Goal: Task Accomplishment & Management: Manage account settings

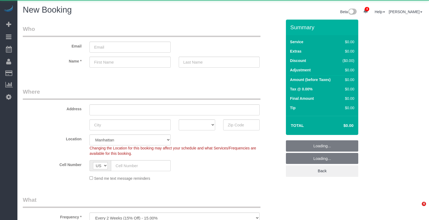
select select "number:89"
select select "number:90"
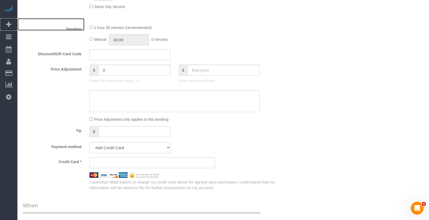
scroll to position [165, 0]
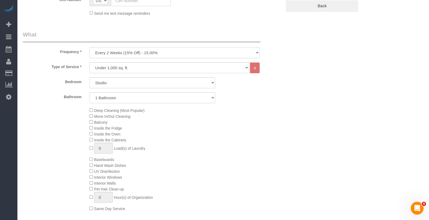
click at [120, 53] on select "One Time Weekly (20% Off) - 20.00% Every 2 Weeks (15% Off) - 15.00% Every 4 Wee…" at bounding box center [175, 52] width 170 height 11
click at [113, 67] on select "Under 1,000 sq. ft. 1,001 - 1,500 sq. ft. 1,500+ sq. ft. Custom Cleaning Office…" at bounding box center [170, 67] width 160 height 11
select select "213"
click at [90, 62] on select "Under 1,000 sq. ft. 1,001 - 1,500 sq. ft. 1,500+ sq. ft. Custom Cleaning Office…" at bounding box center [170, 67] width 160 height 11
select select "1"
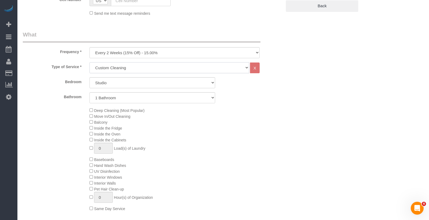
select select "120"
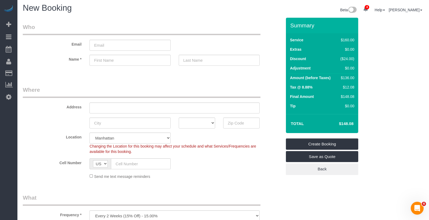
scroll to position [87, 0]
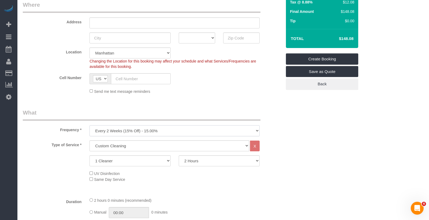
click at [139, 128] on select "One Time Weekly (20% Off) - 20.00% Every 2 Weeks (15% Off) - 15.00% Every 4 Wee…" at bounding box center [175, 130] width 170 height 11
select select "object:2163"
click at [90, 125] on select "One Time Weekly (20% Off) - 20.00% Every 2 Weeks (15% Off) - 15.00% Every 4 Wee…" at bounding box center [175, 130] width 170 height 11
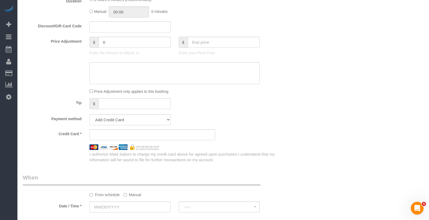
scroll to position [177, 0]
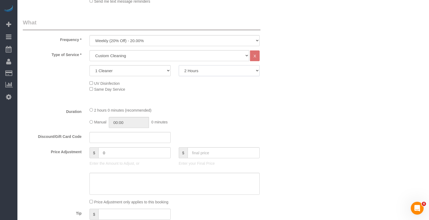
click at [199, 71] on select "2 Hours 2.5 Hours 3 Hours 3.5 Hours 4 Hours 4.5 Hours 5 Hours 5.5 Hours 6 Hours…" at bounding box center [219, 70] width 81 height 11
select select "180"
click at [179, 65] on select "2 Hours 2.5 Hours 3 Hours 3.5 Hours 4 Hours 4.5 Hours 5 Hours 5.5 Hours 6 Hours…" at bounding box center [219, 70] width 81 height 11
click at [258, 91] on div "UV Disinfection Same Day Service" at bounding box center [186, 86] width 201 height 12
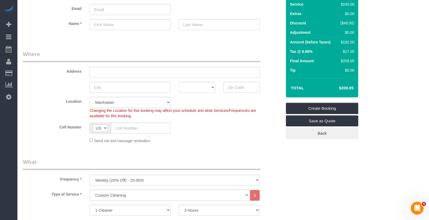
scroll to position [74, 0]
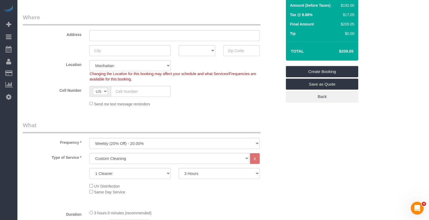
click at [133, 137] on div "Frequency * One Time Weekly (20% Off) - 20.00% Every 2 Weeks (15% Off) - 15.00%…" at bounding box center [152, 135] width 267 height 28
click at [129, 144] on select "One Time Weekly (20% Off) - 20.00% Every 2 Weeks (15% Off) - 15.00% Every 4 Wee…" at bounding box center [175, 143] width 170 height 11
select select "object:2161"
click at [90, 138] on select "One Time Weekly (20% Off) - 20.00% Every 2 Weeks (15% Off) - 15.00% Every 4 Wee…" at bounding box center [175, 143] width 170 height 11
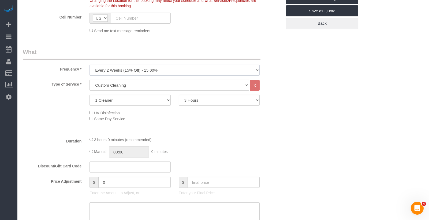
scroll to position [183, 0]
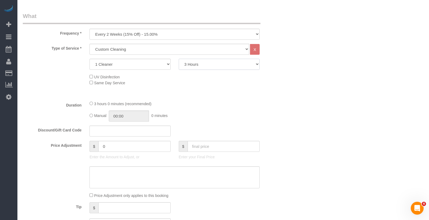
click at [197, 62] on select "2 Hours 2.5 Hours 3 Hours 3.5 Hours 4 Hours 4.5 Hours 5 Hours 5.5 Hours 6 Hours…" at bounding box center [219, 64] width 81 height 11
click at [179, 59] on select "2 Hours 2.5 Hours 3 Hours 3.5 Hours 4 Hours 4.5 Hours 5 Hours 5.5 Hours 6 Hours…" at bounding box center [219, 64] width 81 height 11
click at [192, 64] on select "2 Hours 2.5 Hours 3 Hours 3.5 Hours 4 Hours 4.5 Hours 5 Hours 5.5 Hours 6 Hours…" at bounding box center [219, 64] width 81 height 11
select select "120"
click at [179, 59] on select "2 Hours 2.5 Hours 3 Hours 3.5 Hours 4 Hours 4.5 Hours 5 Hours 5.5 Hours 6 Hours…" at bounding box center [219, 64] width 81 height 11
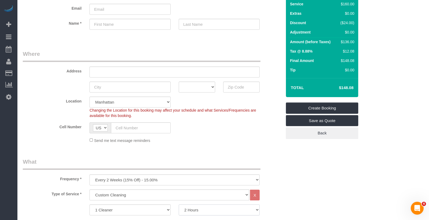
scroll to position [0, 0]
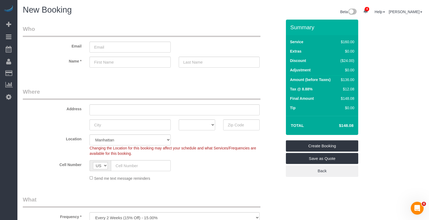
drag, startPoint x: 54, startPoint y: 80, endPoint x: 80, endPoint y: 2, distance: 82.1
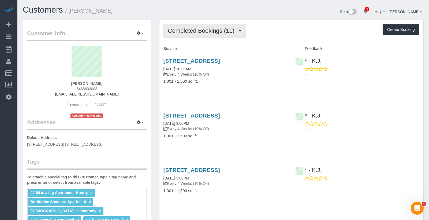
click at [194, 32] on span "Completed Bookings (11)" at bounding box center [202, 30] width 69 height 7
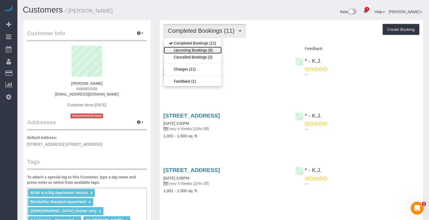
click at [188, 48] on link "Upcoming Bookings (6)" at bounding box center [193, 50] width 58 height 7
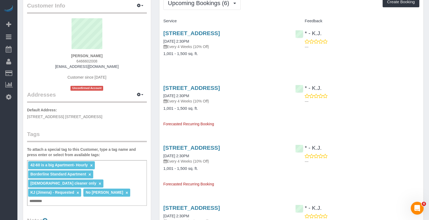
scroll to position [29, 0]
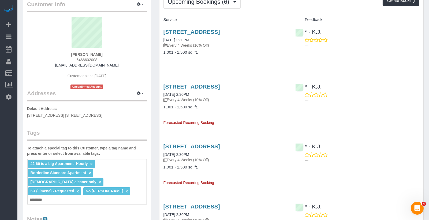
drag, startPoint x: 115, startPoint y: 55, endPoint x: 73, endPoint y: 53, distance: 42.2
click at [73, 53] on div "Roma Hassan 6466602008 int197@yahoo.com Customer since 2024 Unconfirmed Account" at bounding box center [87, 53] width 120 height 72
copy strong "[PERSON_NAME]"
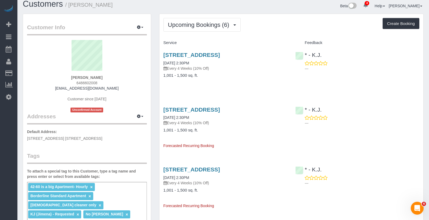
scroll to position [0, 0]
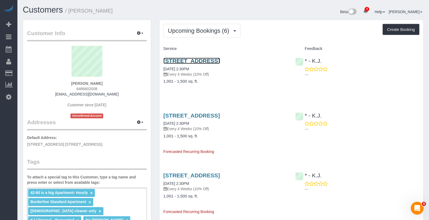
click at [189, 63] on link "[STREET_ADDRESS]" at bounding box center [192, 61] width 57 height 6
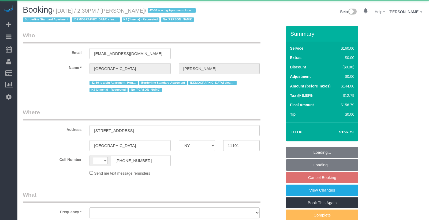
select select "NY"
select select "string:[GEOGRAPHIC_DATA]"
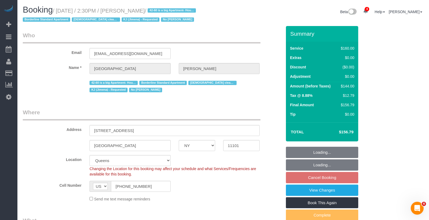
select select "object:918"
select select "string:stripe-pm_1Pgapu4VGloSiKo7IXwbwPDU"
select select "number:89"
select select "number:90"
select select "number:15"
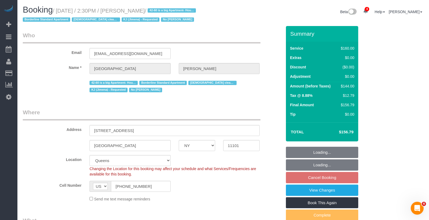
select select "number:7"
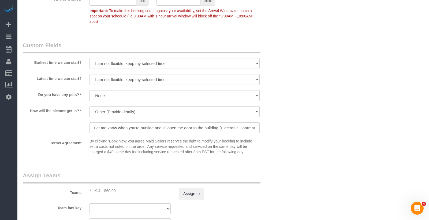
scroll to position [424, 0]
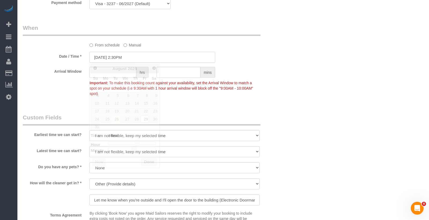
click at [121, 58] on input "08/29/2025 2:30PM" at bounding box center [153, 57] width 126 height 11
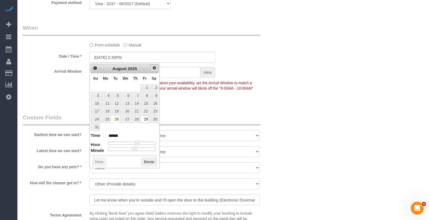
click at [155, 69] on span "Next" at bounding box center [154, 68] width 4 height 4
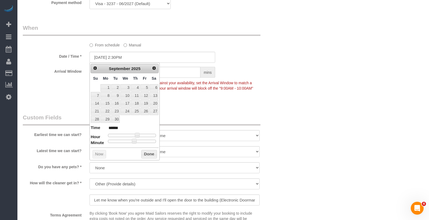
click at [250, 85] on p "Important: To make this booking count against your availability, set the Arriva…" at bounding box center [175, 87] width 178 height 17
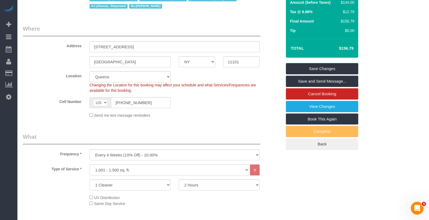
scroll to position [0, 0]
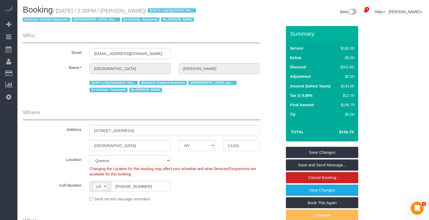
drag, startPoint x: 161, startPoint y: 12, endPoint x: 129, endPoint y: 9, distance: 32.0
click at [128, 10] on small "/ August 29, 2025 / 2:30PM / Roma Hassan / 42-60 is a big Apartment- Hourly Bor…" at bounding box center [110, 15] width 175 height 15
copy small "Roma Hassan"
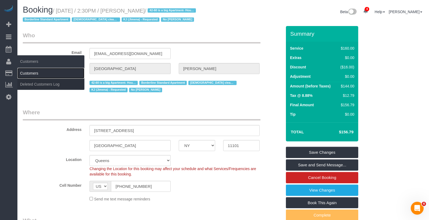
click at [31, 70] on link "Customers" at bounding box center [50, 73] width 67 height 11
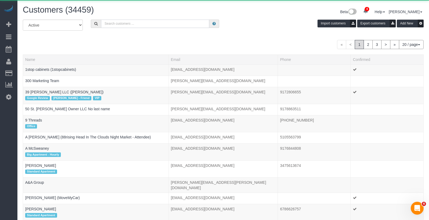
click at [154, 23] on input "text" at bounding box center [155, 24] width 108 height 8
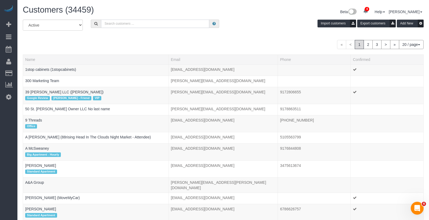
paste input "[PERSON_NAME]"
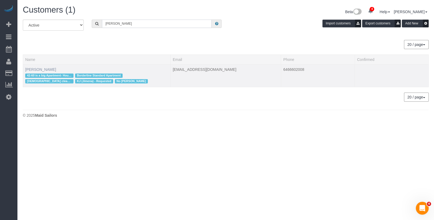
type input "[PERSON_NAME]"
click at [39, 68] on link "[PERSON_NAME]" at bounding box center [40, 69] width 31 height 4
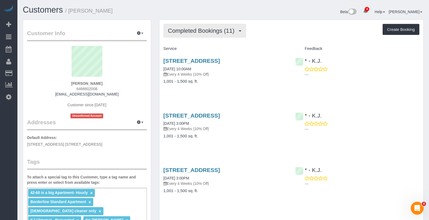
click at [206, 31] on span "Completed Bookings (11)" at bounding box center [202, 30] width 69 height 7
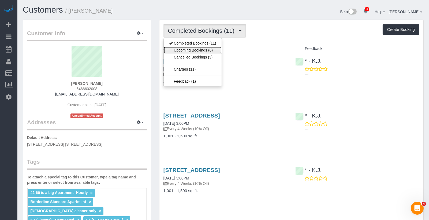
click at [204, 50] on link "Upcoming Bookings (6)" at bounding box center [193, 50] width 58 height 7
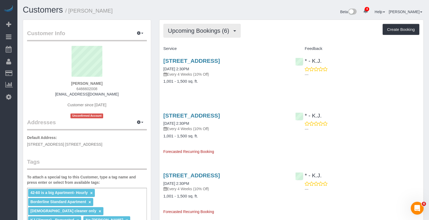
click at [208, 31] on span "Upcoming Bookings (6)" at bounding box center [200, 30] width 64 height 7
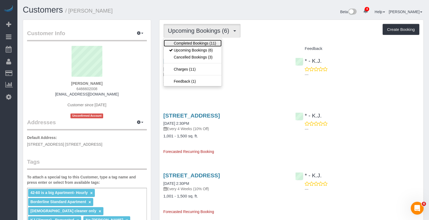
click at [202, 42] on link "Completed Bookings (11)" at bounding box center [193, 43] width 58 height 7
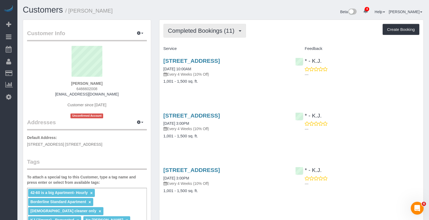
click at [195, 31] on span "Completed Bookings (11)" at bounding box center [202, 30] width 69 height 7
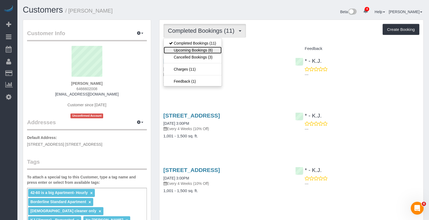
click at [195, 48] on link "Upcoming Bookings (6)" at bounding box center [193, 50] width 58 height 7
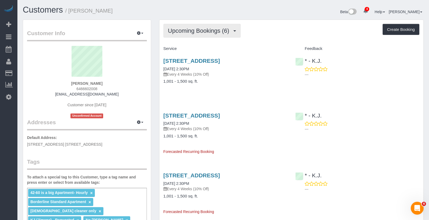
click at [199, 31] on span "Upcoming Bookings (6)" at bounding box center [200, 30] width 64 height 7
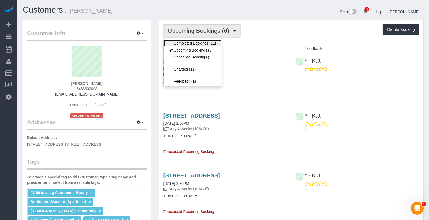
click at [197, 44] on link "Completed Bookings (11)" at bounding box center [193, 43] width 58 height 7
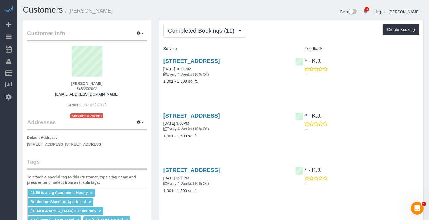
click at [202, 33] on span "Completed Bookings (11)" at bounding box center [202, 30] width 69 height 7
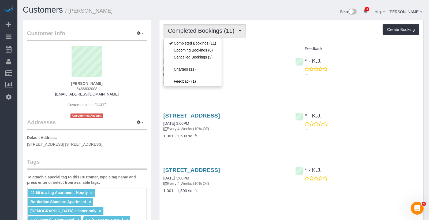
click at [262, 34] on div "Completed Bookings (11) Completed Bookings (11) Upcoming Bookings (6) Cancelled…" at bounding box center [292, 31] width 256 height 14
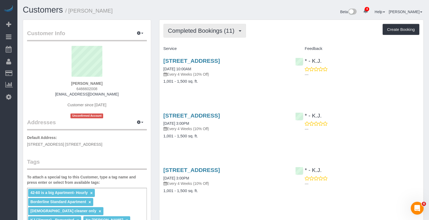
click at [229, 31] on span "Completed Bookings (11)" at bounding box center [202, 30] width 69 height 7
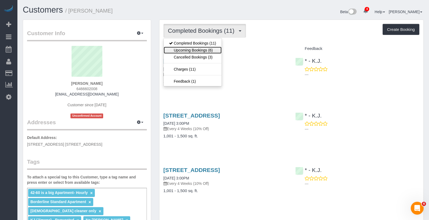
click at [199, 47] on link "Upcoming Bookings (6)" at bounding box center [193, 50] width 58 height 7
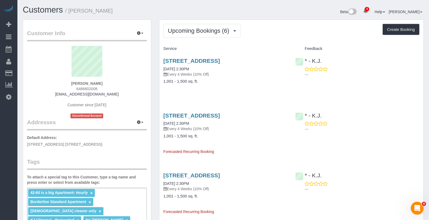
drag, startPoint x: 116, startPoint y: 9, endPoint x: 73, endPoint y: 8, distance: 43.7
click at [71, 8] on h1 "Customers / Roma Hassan" at bounding box center [121, 9] width 196 height 9
copy small "Roma Hassan"
click at [203, 61] on link "42-60 Crescent Street, Apt 8d, Long Island City, NY 11101" at bounding box center [192, 61] width 57 height 6
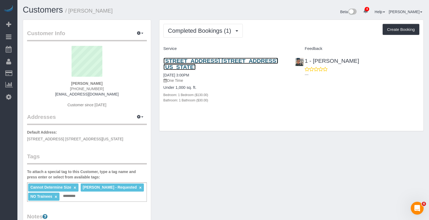
click at [246, 61] on link "93 Bedford Street, Apt. 4a, New York, NY 10014" at bounding box center [221, 64] width 115 height 12
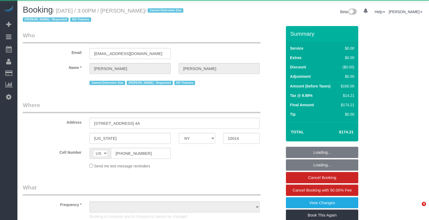
select select "NY"
select select "object:778"
select select "1"
select select "number:89"
select select "number:90"
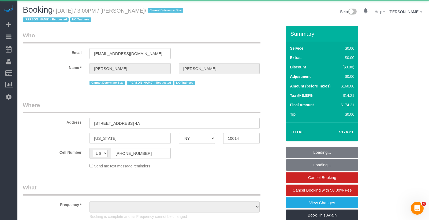
select select "number:15"
select select "number:5"
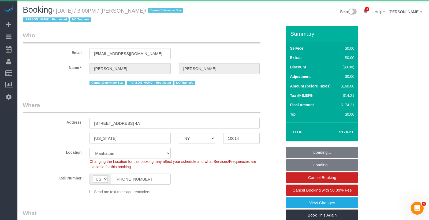
select select "object:1383"
select select "string:stripe-pm_1Qr0aX4VGloSiKo7khSKEjCL"
select select "spot1"
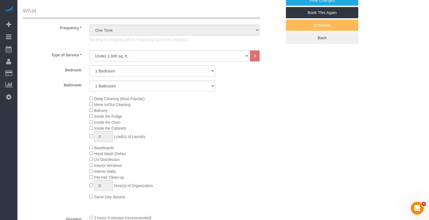
scroll to position [3, 0]
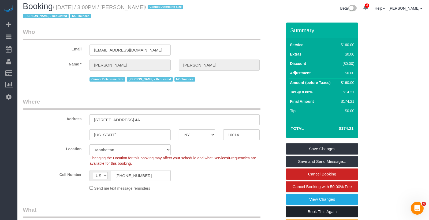
click at [324, 206] on link "Book This Again" at bounding box center [322, 211] width 72 height 11
select select "NY"
select select "number:89"
select select "number:90"
select select "number:15"
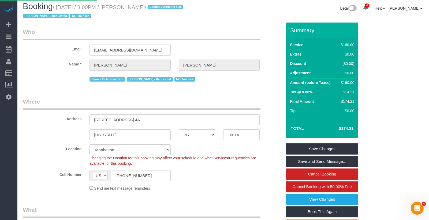
select select "number:5"
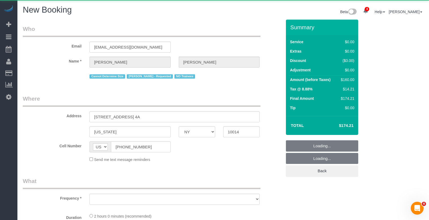
select select "object:2324"
select select "1"
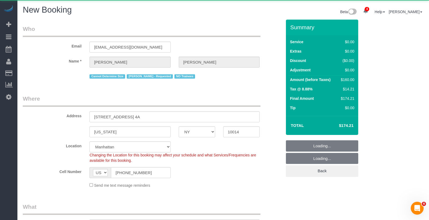
select select "string:stripe-pm_1Qr0aX4VGloSiKo7khSKEjCL"
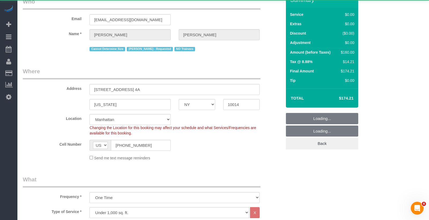
select select "object:2775"
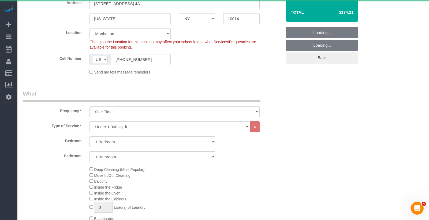
select select "1"
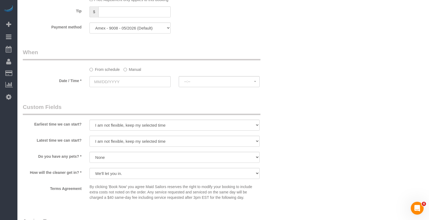
scroll to position [521, 0]
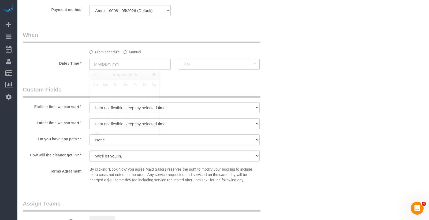
click at [119, 67] on input "text" at bounding box center [130, 64] width 81 height 11
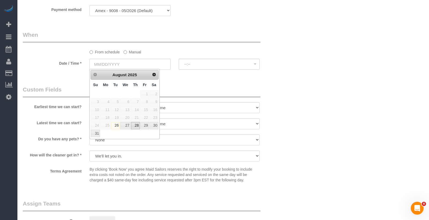
click at [138, 124] on link "28" at bounding box center [135, 125] width 9 height 7
type input "08/28/2025"
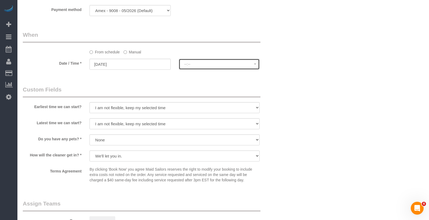
click at [197, 61] on button "--:--" at bounding box center [219, 64] width 81 height 11
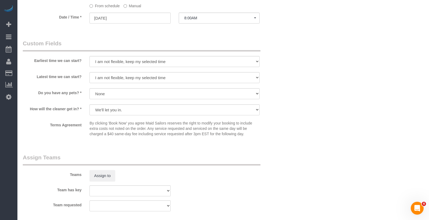
scroll to position [580, 0]
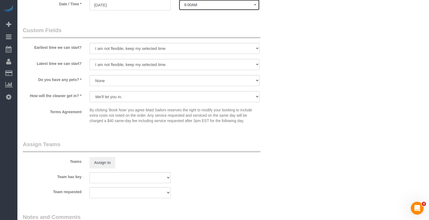
click at [206, 7] on button "8:00AM" at bounding box center [219, 4] width 81 height 11
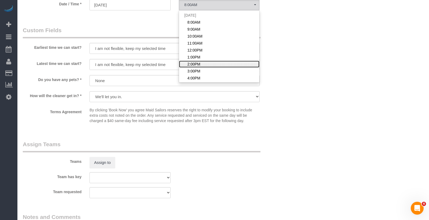
click at [198, 62] on span "2:00PM" at bounding box center [193, 63] width 13 height 5
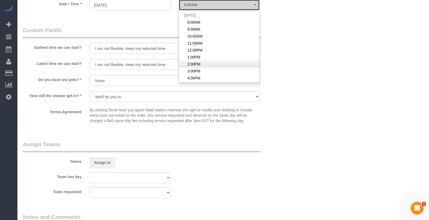
select select "spot17"
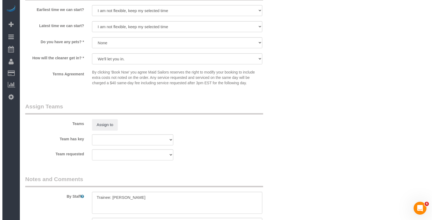
scroll to position [637, 0]
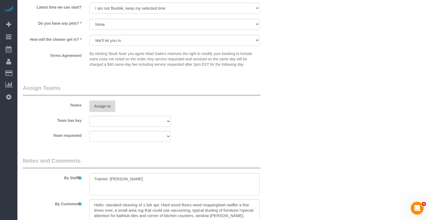
click at [107, 104] on button "Assign to" at bounding box center [103, 106] width 26 height 11
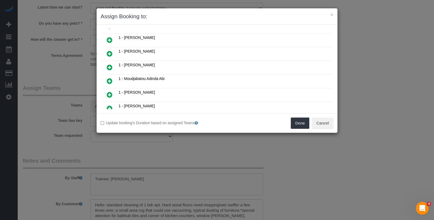
click at [110, 64] on icon at bounding box center [110, 67] width 6 height 6
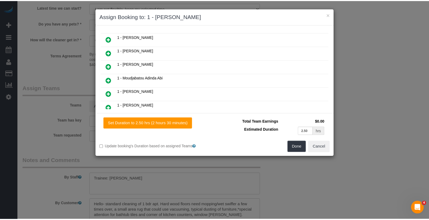
scroll to position [188, 0]
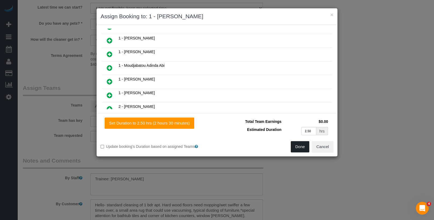
click at [300, 142] on button "Done" at bounding box center [300, 146] width 19 height 11
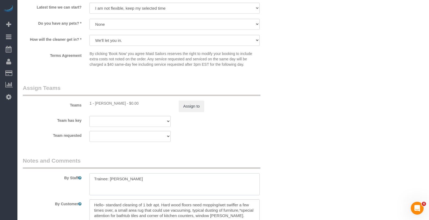
click at [144, 179] on textarea at bounding box center [175, 184] width 170 height 22
click at [72, 181] on div "By Staff" at bounding box center [152, 176] width 267 height 39
drag, startPoint x: 98, startPoint y: 182, endPoint x: 70, endPoint y: 178, distance: 28.7
click at [70, 178] on div "By Staff" at bounding box center [152, 176] width 267 height 39
type textarea "\"
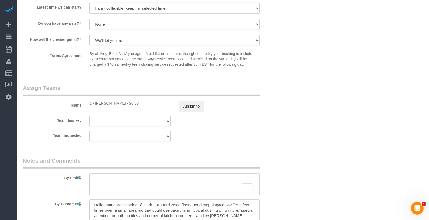
click at [230, 136] on div "Team requested 000- Donna Mercado 000 - Partnerships 000 - TEAM JOB 1 - Abdoula…" at bounding box center [152, 136] width 267 height 11
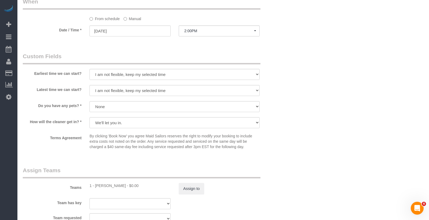
scroll to position [689, 0]
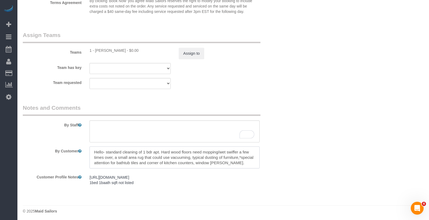
click at [190, 155] on textarea at bounding box center [175, 157] width 170 height 22
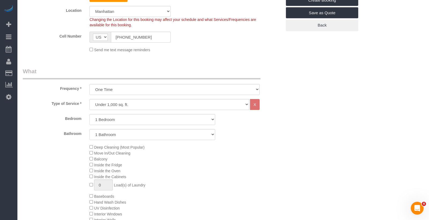
scroll to position [0, 0]
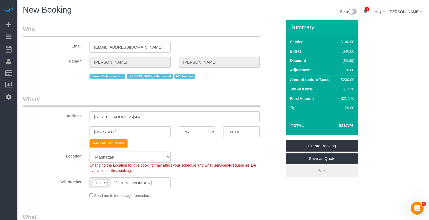
click at [181, 108] on div "Address 93 Bedford Street, Apt. 4A" at bounding box center [152, 109] width 267 height 28
drag, startPoint x: 209, startPoint y: 183, endPoint x: 202, endPoint y: 176, distance: 9.9
click at [209, 183] on div "Cell Number AF AL DZ AD AO AI AQ AG AR AM AW AU AT AZ BS BH BD BB BY BE BZ BJ B…" at bounding box center [152, 182] width 267 height 11
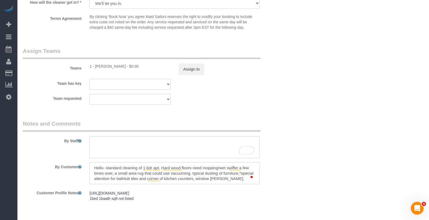
scroll to position [689, 0]
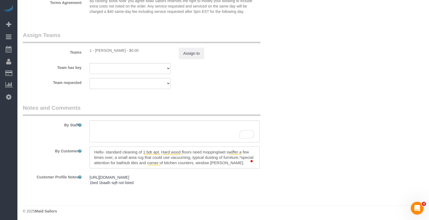
click at [235, 160] on textarea "To enrich screen reader interactions, please activate Accessibility in Grammarl…" at bounding box center [175, 157] width 170 height 22
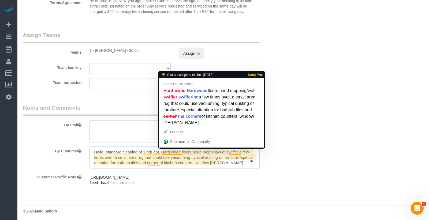
click at [143, 155] on textarea "To enrich screen reader interactions, please activate Accessibility in Grammarl…" at bounding box center [175, 157] width 170 height 22
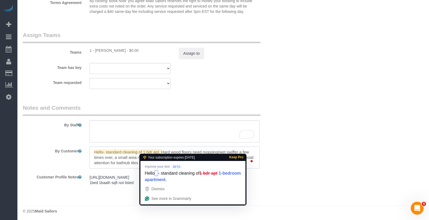
click at [89, 151] on div at bounding box center [175, 157] width 178 height 22
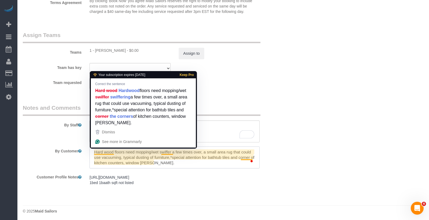
type textarea "Hard wood floors need mopping/wet swiffer a few times over, a small area rug th…"
click at [203, 184] on div "https://www.zillow.com/homedetails/93-Bedford-St-APT-4A-New-York-NY-10014/21000…" at bounding box center [175, 180] width 178 height 16
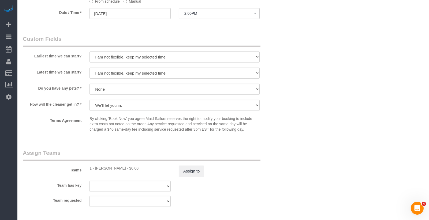
scroll to position [400, 0]
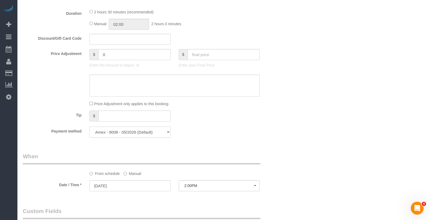
click at [156, 131] on select "Amex - 9008 - 05/2026 (Default) Add Credit Card ─────────────── Cash Check Payp…" at bounding box center [130, 132] width 81 height 11
select select "string:stripe"
click at [90, 127] on select "Amex - 9008 - 05/2026 (Default) Add Credit Card ─────────────── Cash Check Payp…" at bounding box center [130, 132] width 81 height 11
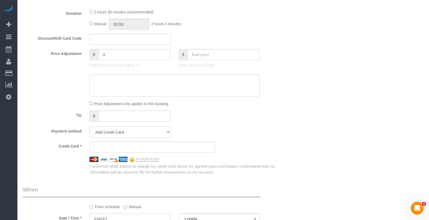
scroll to position [433, 0]
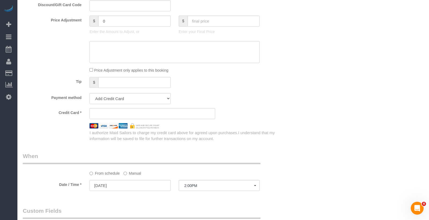
click at [335, 165] on div "Who Email schweitzerj@mac.com Name * Jill Schweitzer Cannot Determine Size Marl…" at bounding box center [223, 39] width 401 height 906
click at [218, 139] on div "I authorize Maid Sailors to charge my credit card above for agreed upon purchas…" at bounding box center [186, 136] width 201 height 12
click at [168, 154] on legend "When" at bounding box center [142, 158] width 238 height 12
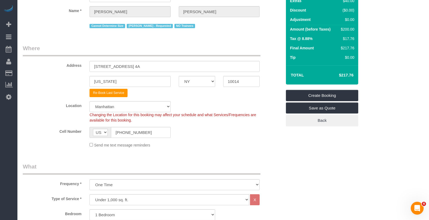
scroll to position [0, 0]
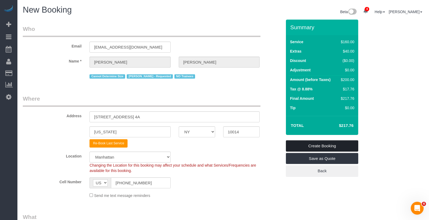
click at [328, 146] on link "Create Booking" at bounding box center [322, 145] width 72 height 11
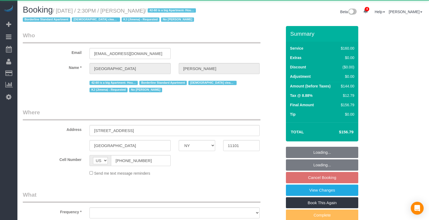
select select "NY"
select select "object:918"
select select "number:89"
select select "number:90"
select select "number:15"
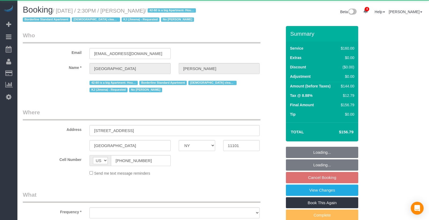
select select "number:7"
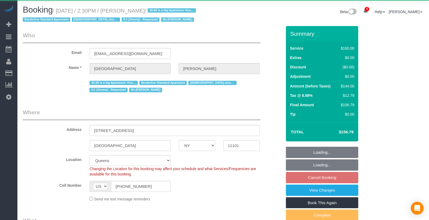
select select "string:stripe-pm_1Pgapu4VGloSiKo7IXwbwPDU"
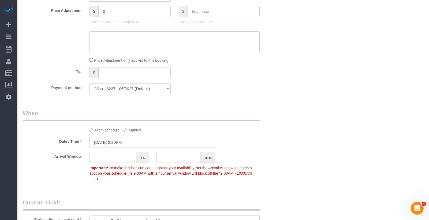
scroll to position [338, 0]
click at [119, 144] on input "[DATE] 2:30PM" at bounding box center [153, 143] width 126 height 11
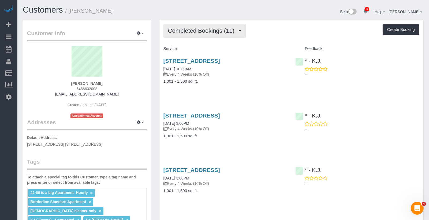
click at [221, 30] on span "Completed Bookings (11)" at bounding box center [202, 30] width 69 height 7
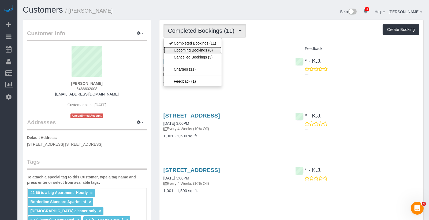
click at [216, 47] on link "Upcoming Bookings (6)" at bounding box center [193, 50] width 58 height 7
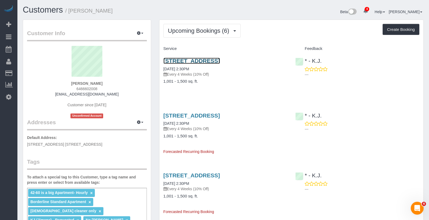
click at [220, 58] on link "[STREET_ADDRESS]" at bounding box center [192, 61] width 57 height 6
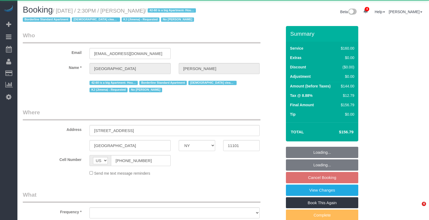
select select "NY"
select select "object:674"
select select "number:89"
select select "number:90"
select select "number:15"
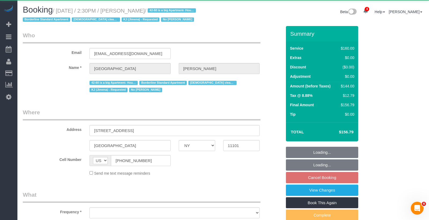
select select "number:7"
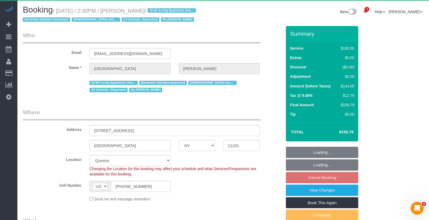
select select "object:837"
select select "string:stripe-pm_1Pgapu4VGloSiKo7IXwbwPDU"
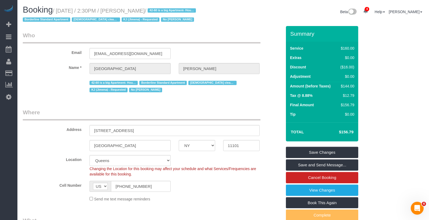
drag, startPoint x: 114, startPoint y: 11, endPoint x: 62, endPoint y: 10, distance: 52.5
click at [61, 10] on small "/ [DATE] / 2:30PM / [PERSON_NAME] / 42-60 is a big Apartment- Hourly Borderline…" at bounding box center [110, 15] width 175 height 15
copy small "[DATE] / 2:30PM / [PERSON_NAME]"
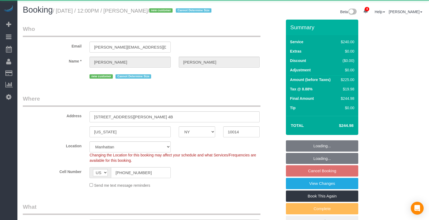
select select "NY"
select select "180"
select select "number:89"
select select "number:90"
select select "number:15"
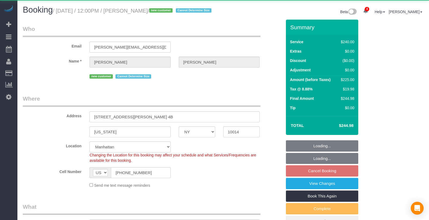
select select "number:5"
select select "string:stripe-pm_1S06iu4VGloSiKo7aXpOO58t"
select select "spot5"
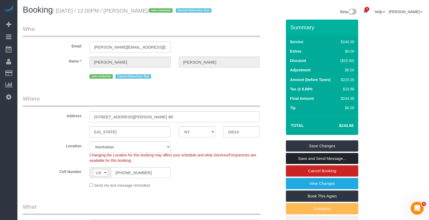
click at [300, 164] on link "Save and Send Message..." at bounding box center [322, 158] width 72 height 11
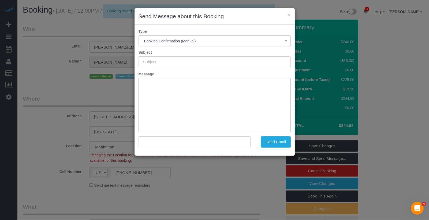
type input "Cleaning Confirmed for [DATE] 12:00pm"
type input ""Melissa Marra" <mel.marra7@gmail.com>"
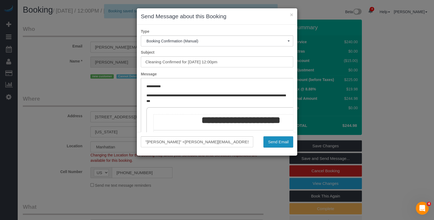
drag, startPoint x: 271, startPoint y: 138, endPoint x: 270, endPoint y: 134, distance: 3.5
click at [271, 138] on button "Send Email" at bounding box center [278, 141] width 30 height 11
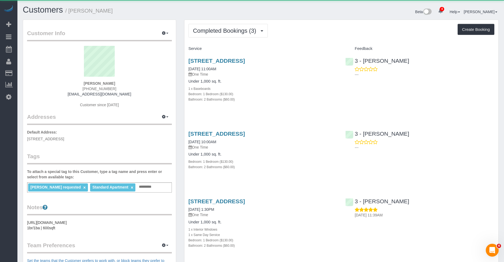
scroll to position [141, 0]
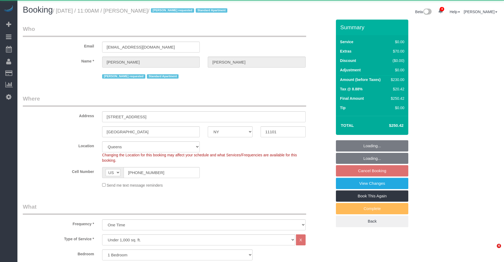
select select "NY"
select select "1"
select select "2"
select select "spot4"
select select "number:89"
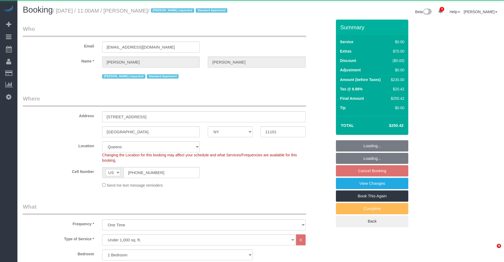
select select "number:90"
select select "number:15"
select select "number:5"
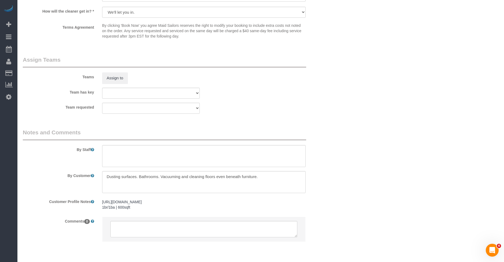
scroll to position [662, 0]
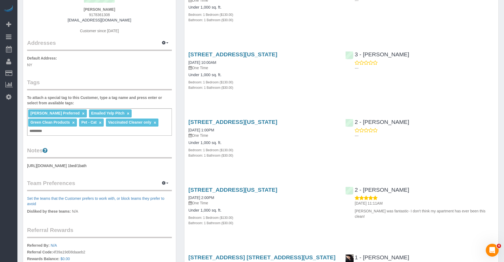
scroll to position [138, 0]
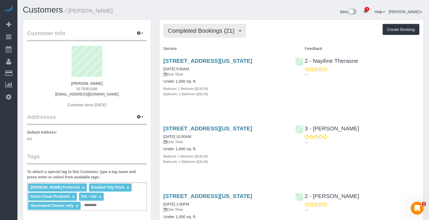
click at [206, 32] on span "Completed Bookings (21)" at bounding box center [202, 30] width 69 height 7
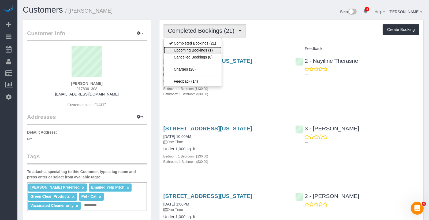
click at [204, 50] on link "Upcoming Bookings (1)" at bounding box center [193, 50] width 58 height 7
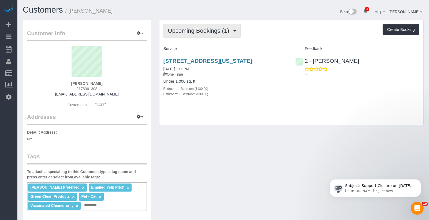
click at [181, 29] on span "Upcoming Bookings (1)" at bounding box center [200, 30] width 64 height 7
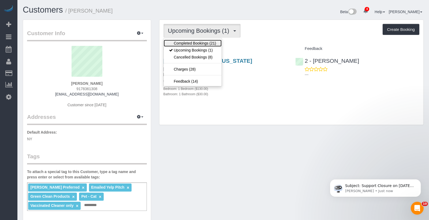
click at [181, 42] on link "Completed Bookings (21)" at bounding box center [193, 43] width 58 height 7
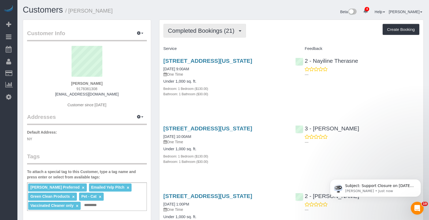
click at [192, 36] on button "Completed Bookings (21)" at bounding box center [205, 31] width 83 height 14
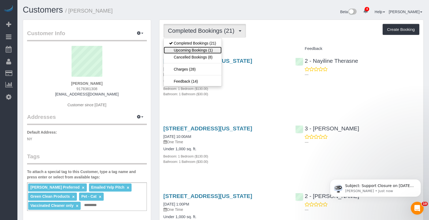
click at [193, 50] on link "Upcoming Bookings (1)" at bounding box center [193, 50] width 58 height 7
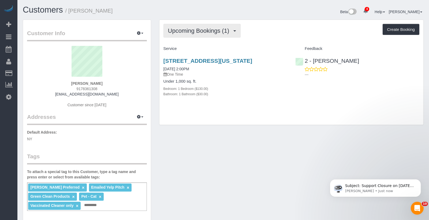
click at [213, 31] on span "Upcoming Bookings (1)" at bounding box center [200, 30] width 64 height 7
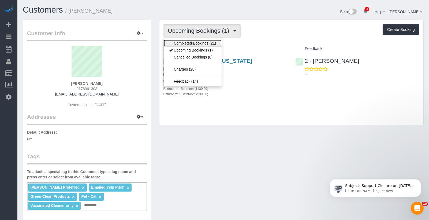
click at [204, 41] on link "Completed Bookings (21)" at bounding box center [193, 43] width 58 height 7
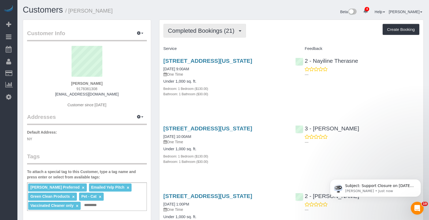
click at [206, 31] on span "Completed Bookings (21)" at bounding box center [202, 30] width 69 height 7
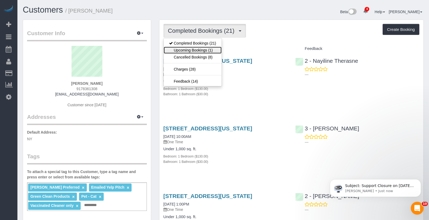
click at [208, 47] on link "Upcoming Bookings (1)" at bounding box center [193, 50] width 58 height 7
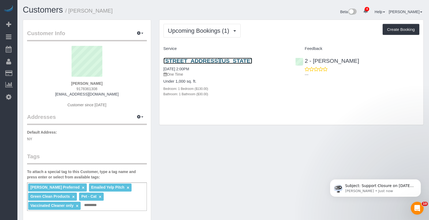
click at [213, 62] on link "301 East 79th Street, 24g, New York, NY 10075" at bounding box center [208, 61] width 89 height 6
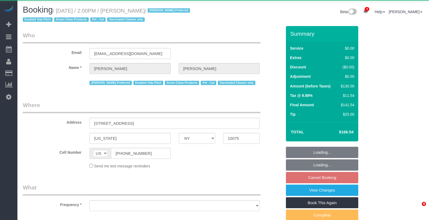
select select "NY"
select select "object:926"
select select "1"
select select "spot7"
select select "number:89"
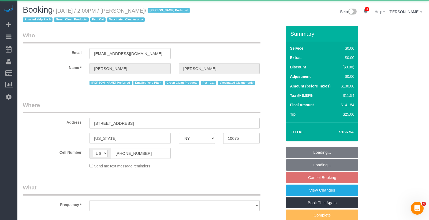
select select "number:75"
select select "number:14"
select select "number:5"
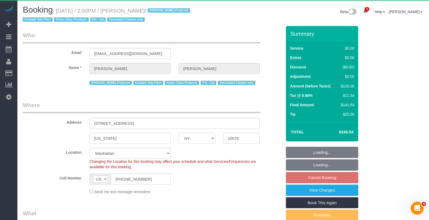
select select "string:stripe-pm_1S0DUm4VGloSiKo7DKXB6hAf"
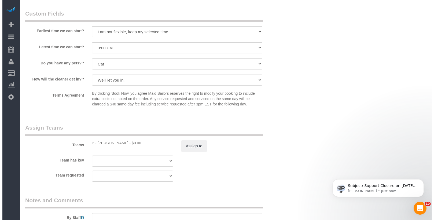
scroll to position [646, 0]
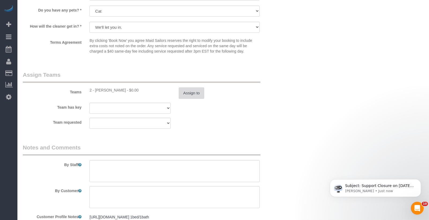
click at [192, 91] on button "Assign to" at bounding box center [192, 92] width 26 height 11
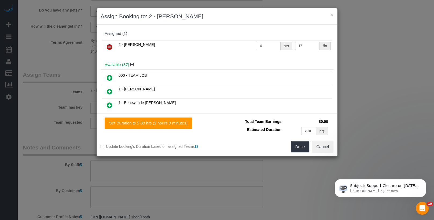
click at [107, 45] on icon at bounding box center [110, 47] width 6 height 6
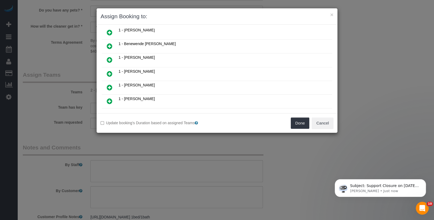
click at [107, 58] on icon at bounding box center [110, 60] width 6 height 6
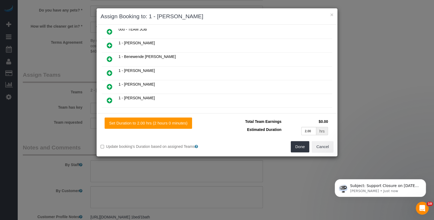
scroll to position [58, 0]
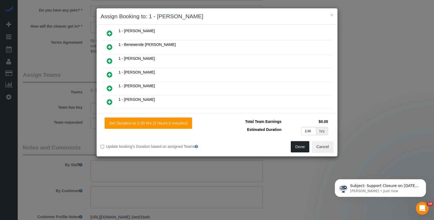
click at [300, 145] on button "Done" at bounding box center [300, 146] width 19 height 11
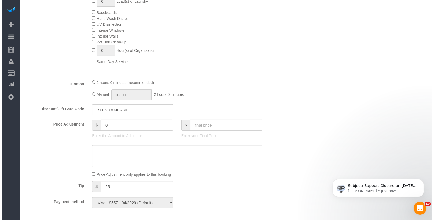
scroll to position [0, 0]
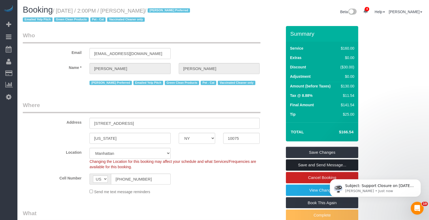
click at [326, 161] on link "Save and Send Message..." at bounding box center [322, 164] width 72 height 11
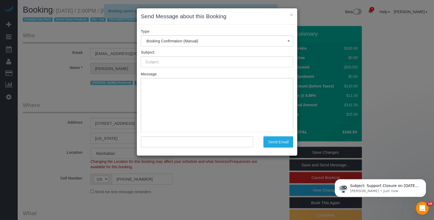
type input "Cleaning Confirmed for 08/28/2025 at 2:00pm"
type input ""Maxine Blake" <mblexis1@gmail.com>"
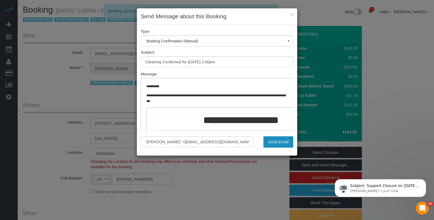
drag, startPoint x: 281, startPoint y: 143, endPoint x: 246, endPoint y: 0, distance: 146.9
click at [281, 143] on button "Send Email" at bounding box center [278, 141] width 30 height 11
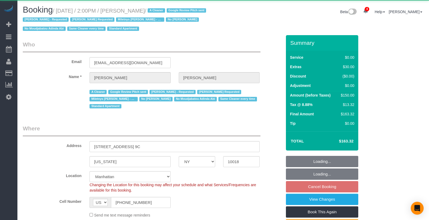
select select "NY"
select select "object:797"
select select "spot4"
select select "number:56"
select select "number:75"
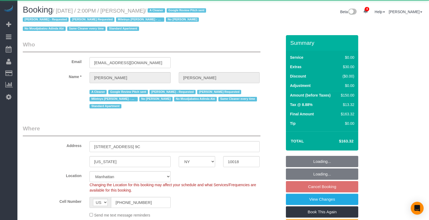
select select "number:13"
select select "number:5"
select select "string:stripe-pm_1Qwq4X4VGloSiKo7oXPvKvA0"
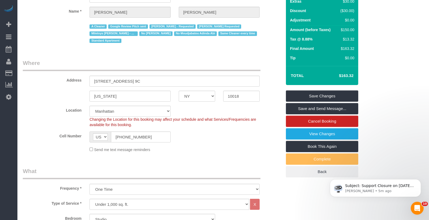
scroll to position [64, 0]
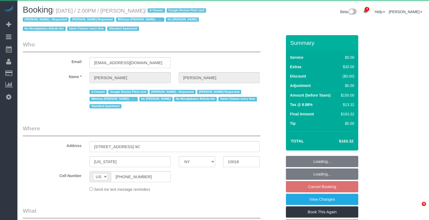
select select "NY"
select select "object:942"
select select "spot4"
select select "number:56"
select select "number:75"
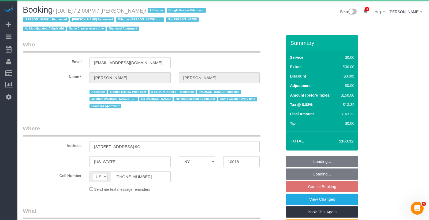
select select "number:13"
select select "number:5"
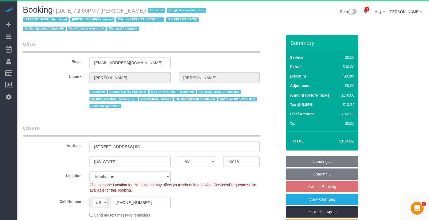
select select "string:stripe-pm_1Qwq4X4VGloSiKo7oXPvKvA0"
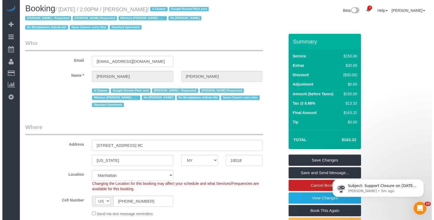
scroll to position [48, 0]
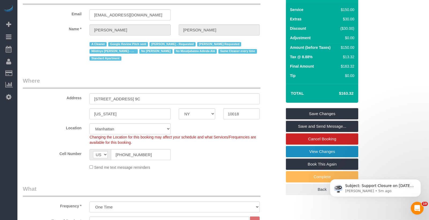
click at [303, 154] on link "View Changes" at bounding box center [322, 151] width 72 height 11
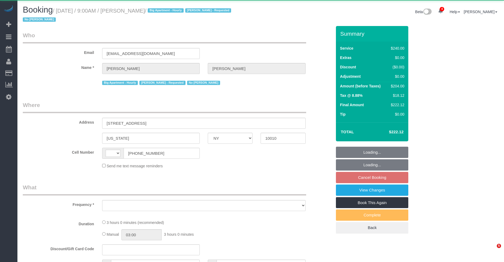
select select "NY"
select select "string:[GEOGRAPHIC_DATA]"
select select "object:17708"
select select "180"
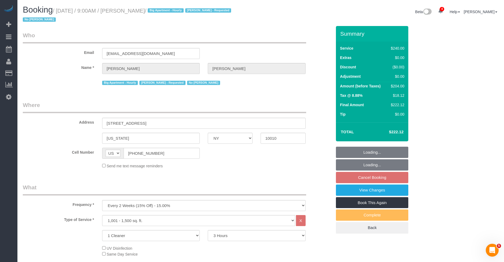
select select "object:17945"
select select "string:stripe-pm_1QDZBB4VGloSiKo7sfVnv4L1"
select select "spot2"
select select "number:57"
select select "number:70"
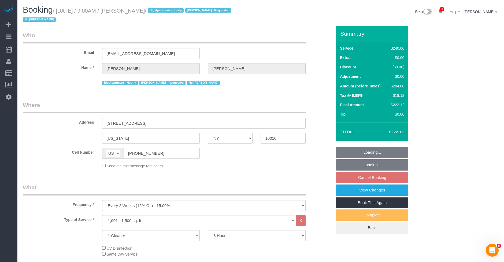
select select "number:15"
select select "number:6"
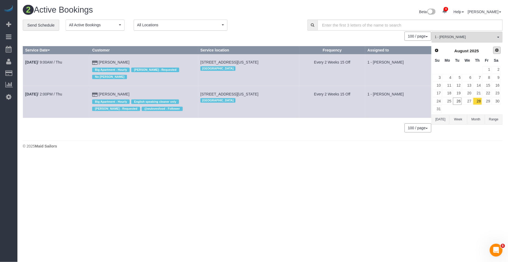
click at [495, 53] on link "Next" at bounding box center [497, 51] width 8 height 8
click at [447, 69] on link "1" at bounding box center [448, 69] width 10 height 7
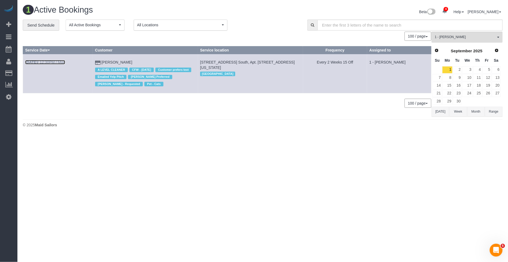
click at [60, 62] on link "Sep 1st / 12:30PM / Mon" at bounding box center [45, 62] width 40 height 4
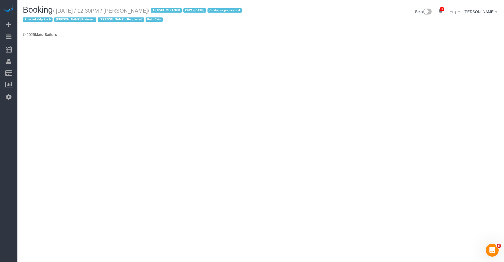
select select "NY"
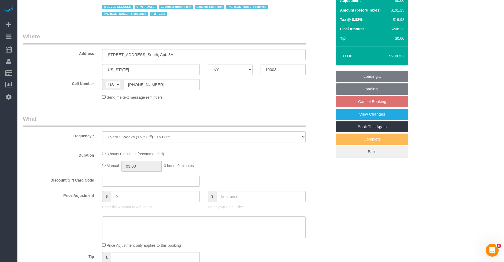
select select "180"
select select "number:89"
select select "number:90"
select select "number:15"
select select "number:6"
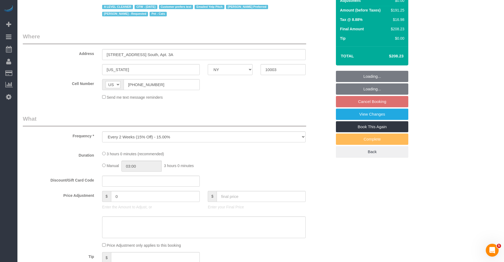
select select "number:21"
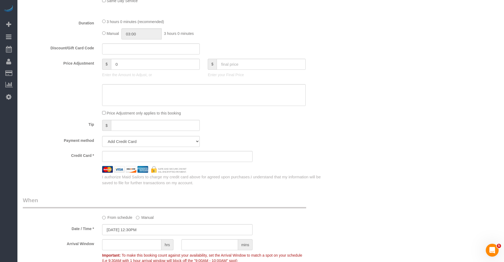
select select "string:stripe-pm_1ReC674VGloSiKo7UKl3QXXs"
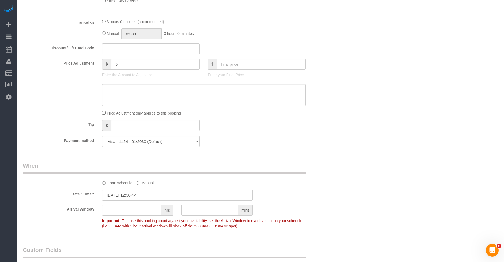
select select "object:19640"
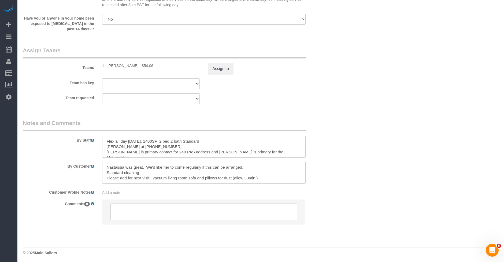
scroll to position [615, 0]
drag, startPoint x: 121, startPoint y: 168, endPoint x: 87, endPoint y: 167, distance: 34.0
click at [87, 167] on div "By Customer" at bounding box center [177, 173] width 317 height 22
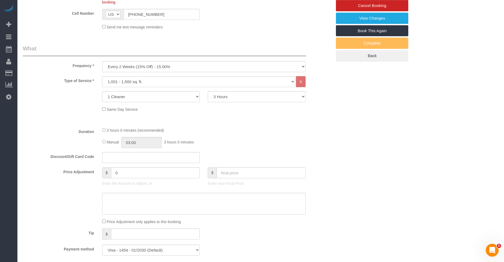
scroll to position [22, 0]
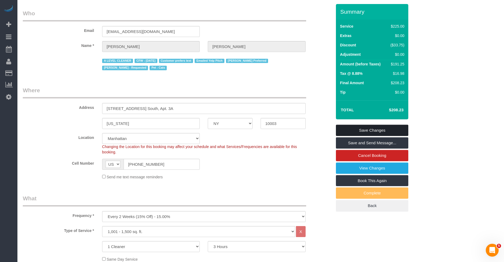
type textarea "Standard cleaning Please add for next visit: vacuum living room sofa and pillow…"
click at [375, 133] on link "Save Changes" at bounding box center [372, 130] width 72 height 11
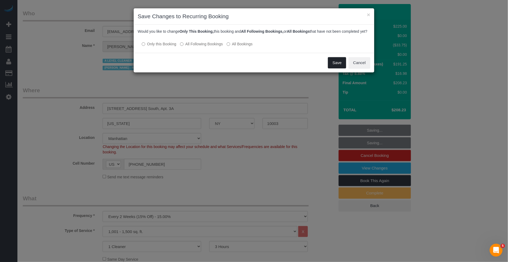
click at [335, 68] on button "Save" at bounding box center [337, 62] width 18 height 11
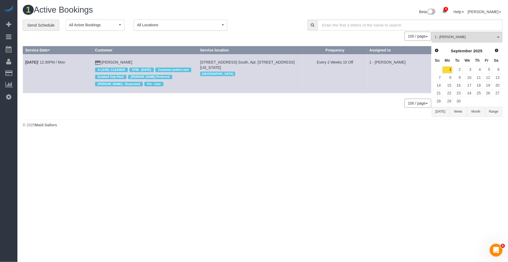
drag, startPoint x: 441, startPoint y: 115, endPoint x: 444, endPoint y: 114, distance: 3.1
click at [441, 115] on button "Today" at bounding box center [441, 112] width 18 height 10
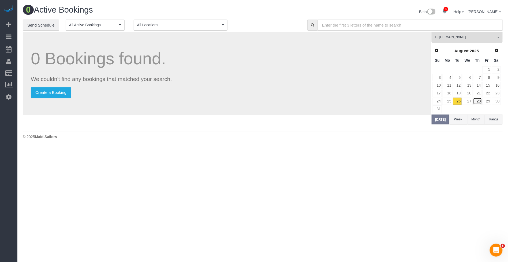
click at [478, 102] on link "28" at bounding box center [477, 101] width 9 height 7
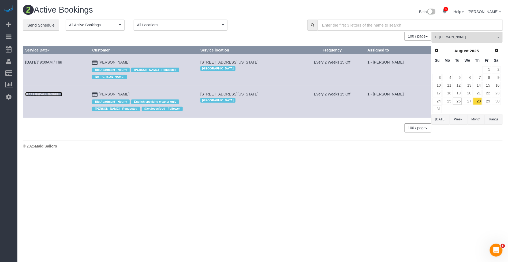
click at [53, 95] on link "Aug 28th / 2:00PM / Thu" at bounding box center [43, 94] width 37 height 4
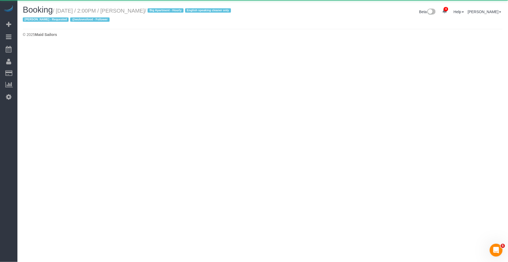
select select "NY"
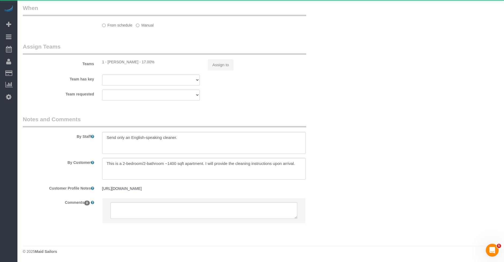
select select "object:21221"
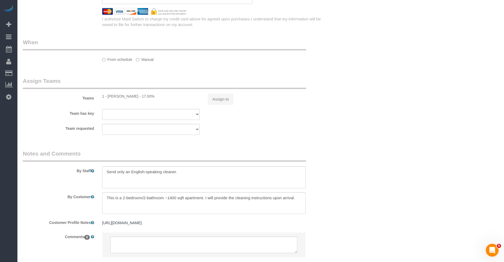
select select "string:stripe-pm_1PMbKH4VGloSiKo7I2gXikHa"
select select "spot126"
select select "number:89"
select select "number:90"
select select "number:15"
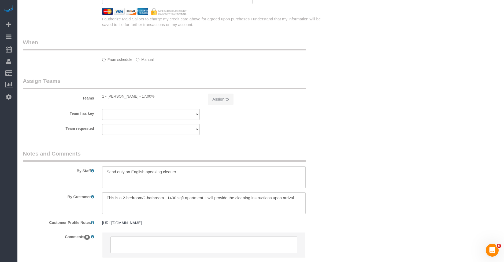
select select "number:5"
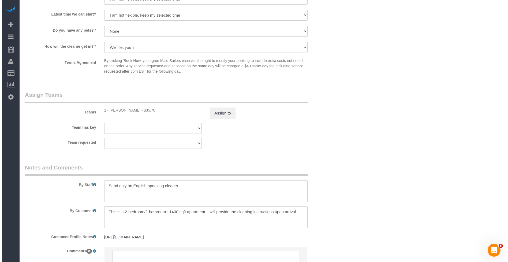
scroll to position [508, 0]
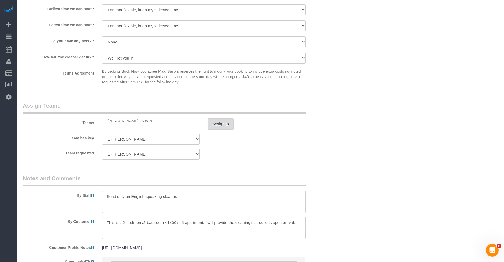
click at [220, 123] on button "Assign to" at bounding box center [221, 123] width 26 height 11
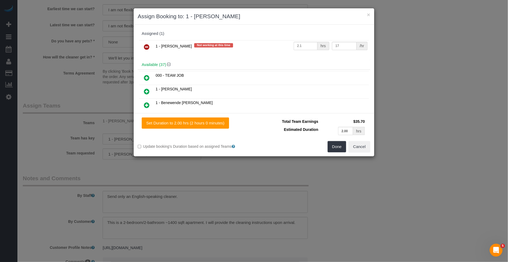
click at [148, 47] on icon at bounding box center [147, 47] width 6 height 6
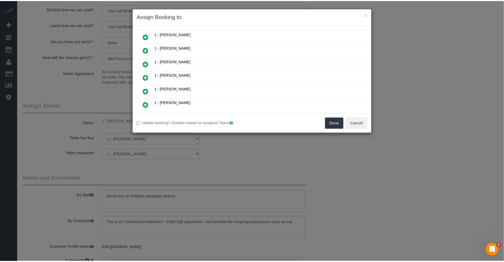
scroll to position [116, 0]
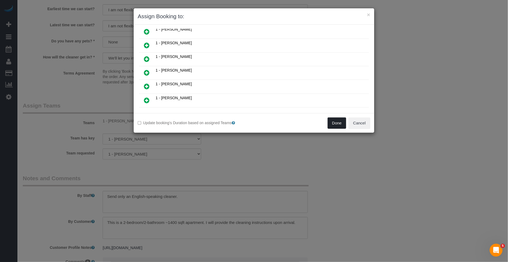
click at [337, 122] on button "Done" at bounding box center [337, 122] width 19 height 11
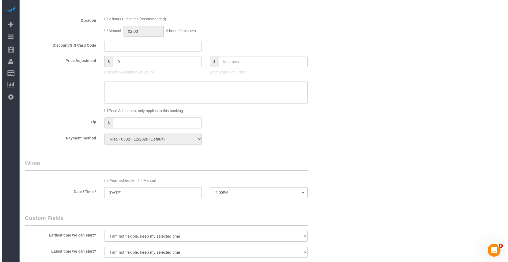
scroll to position [0, 0]
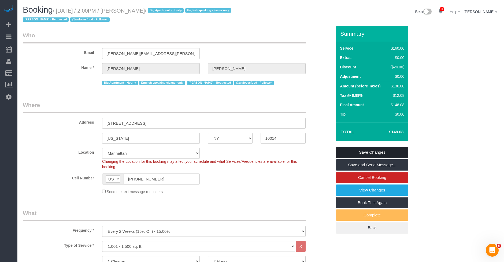
click at [354, 150] on link "Save Changes" at bounding box center [372, 152] width 72 height 11
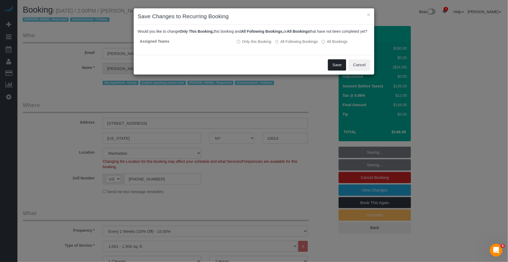
click at [334, 66] on button "Save" at bounding box center [337, 64] width 18 height 11
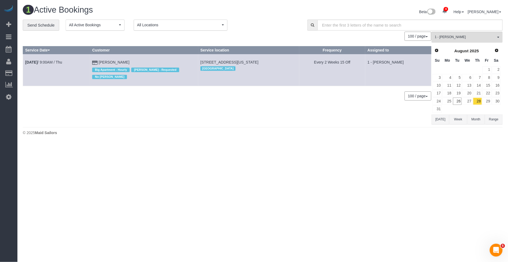
click at [467, 42] on div "1 - Ingrid Malasi All Teams Remove Team Filters * - K.J. *Irene Flores - Test 0…" at bounding box center [467, 78] width 71 height 93
drag, startPoint x: 450, startPoint y: 40, endPoint x: 454, endPoint y: 58, distance: 18.3
click at [450, 40] on button "1 - Ingrid Malasi All Teams" at bounding box center [467, 37] width 71 height 11
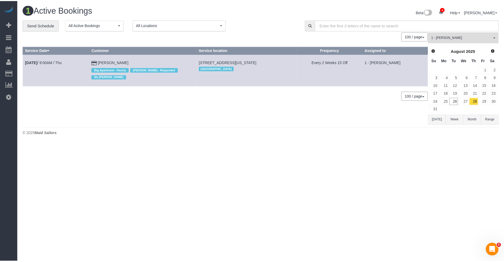
scroll to position [118, 0]
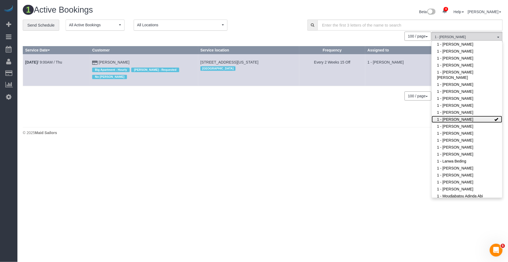
drag, startPoint x: 459, startPoint y: 121, endPoint x: 423, endPoint y: 112, distance: 37.4
click at [457, 121] on link "1 - Ingrid Malasi" at bounding box center [467, 119] width 70 height 7
drag, startPoint x: 380, startPoint y: 91, endPoint x: 324, endPoint y: 43, distance: 73.6
click at [379, 90] on div "0 Bookings found. We couldn't find any bookings that matched your search. Creat…" at bounding box center [227, 78] width 409 height 93
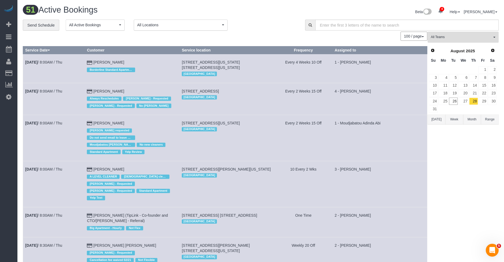
click at [461, 39] on span "All Teams" at bounding box center [461, 37] width 61 height 5
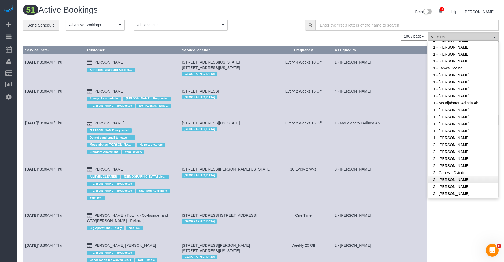
scroll to position [221, 0]
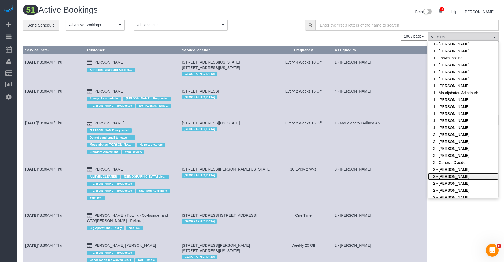
click at [453, 177] on link "2 - [PERSON_NAME]" at bounding box center [463, 176] width 70 height 7
click at [398, 169] on td "3 - [PERSON_NAME]" at bounding box center [379, 184] width 95 height 46
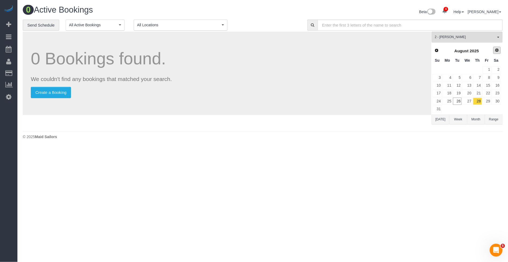
click at [500, 50] on link "Next" at bounding box center [497, 51] width 8 height 8
click at [451, 70] on link "1" at bounding box center [448, 69] width 10 height 7
click at [435, 50] on span "Prev" at bounding box center [437, 50] width 4 height 4
click at [439, 109] on link "31" at bounding box center [437, 108] width 9 height 7
click at [470, 38] on span "2 - [PERSON_NAME]" at bounding box center [465, 37] width 61 height 5
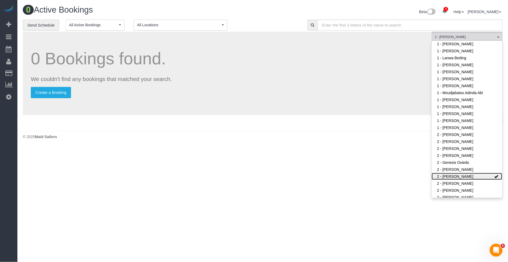
click at [460, 175] on link "2 - [PERSON_NAME]" at bounding box center [467, 176] width 70 height 7
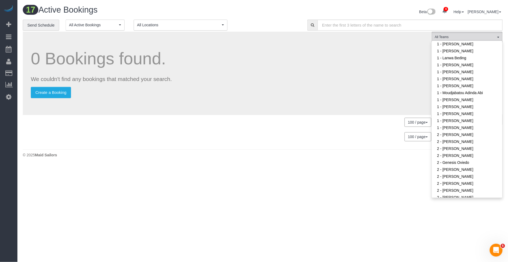
drag, startPoint x: 380, startPoint y: 126, endPoint x: 375, endPoint y: 124, distance: 5.6
click at [379, 126] on div "100 / page 10 / page 20 / page 30 / page 40 / page 50 / page 100 / page" at bounding box center [227, 122] width 409 height 9
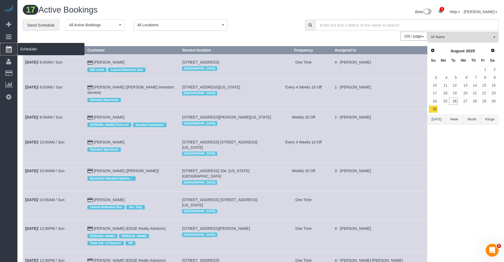
click at [47, 50] on span "Scheduler" at bounding box center [50, 49] width 67 height 12
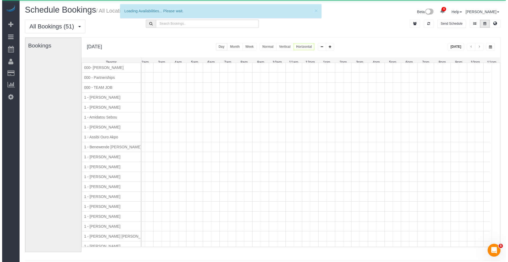
scroll to position [0, 38]
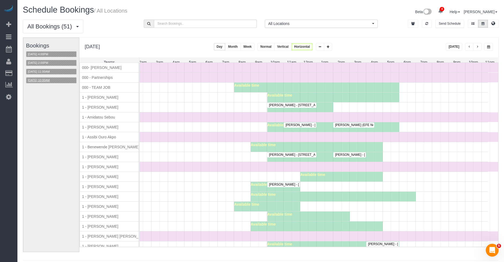
click at [51, 82] on button "08/28/2025 10:00AM" at bounding box center [38, 80] width 25 height 6
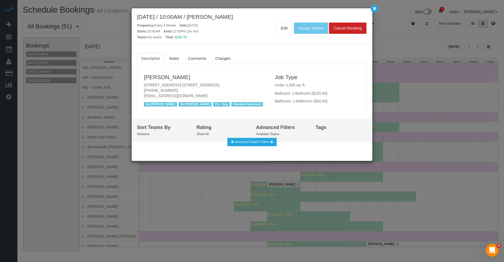
scroll to position [0, 33]
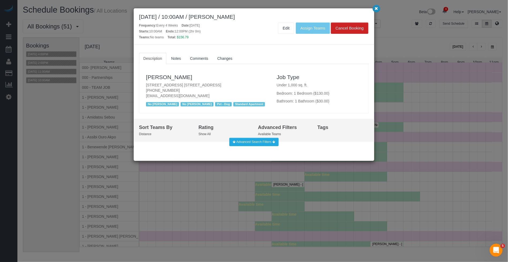
click at [376, 9] on icon "button" at bounding box center [376, 8] width 3 height 3
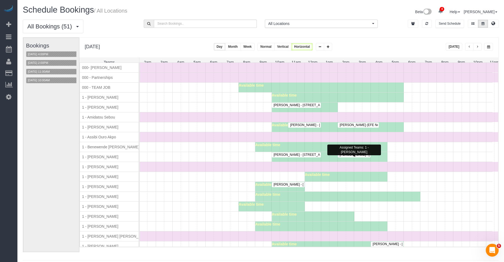
click at [356, 157] on span "Maxine Blake - 301 East 79th Street, 24g, New York, NY 10075" at bounding box center [377, 155] width 81 height 4
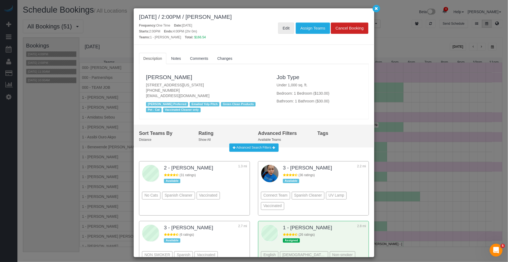
click at [293, 31] on link "Edit" at bounding box center [286, 28] width 16 height 11
click at [376, 9] on icon "button" at bounding box center [376, 8] width 3 height 3
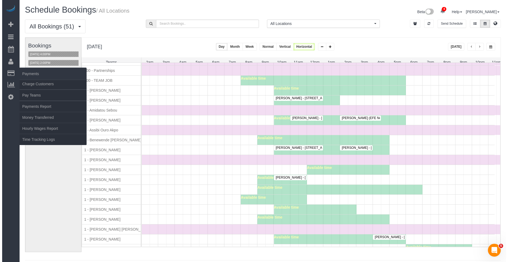
scroll to position [8, 0]
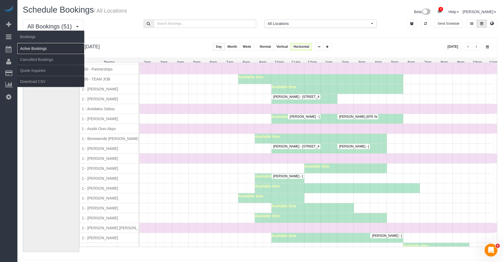
click at [51, 50] on link "Active Bookings" at bounding box center [50, 48] width 67 height 11
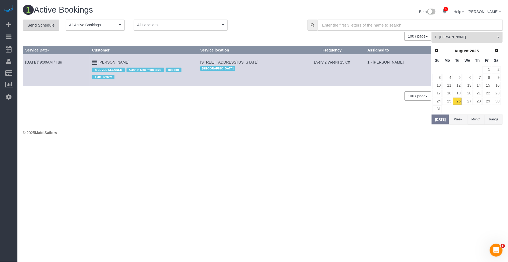
click at [47, 27] on link "Send Schedule" at bounding box center [41, 25] width 36 height 11
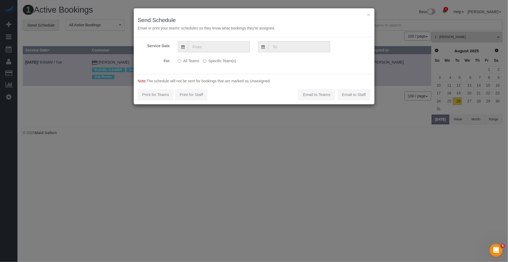
click at [202, 48] on input "text" at bounding box center [219, 46] width 62 height 11
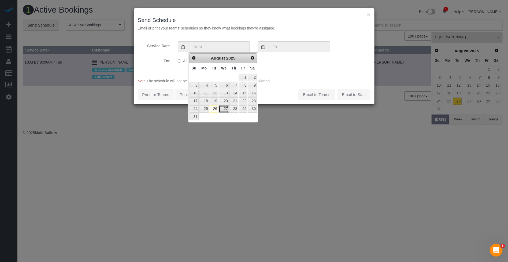
click at [225, 108] on link "27" at bounding box center [224, 108] width 10 height 7
type input "08/27/2025"
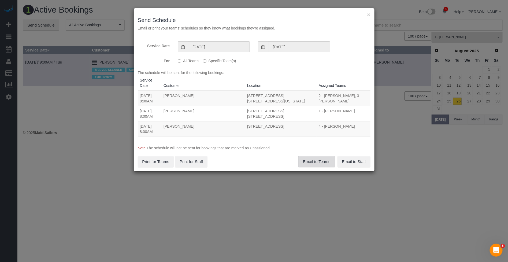
click at [310, 164] on button "Email to Teams" at bounding box center [316, 161] width 36 height 11
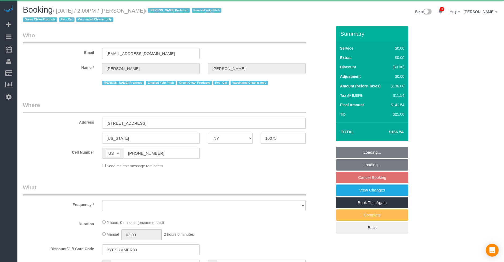
select select "NY"
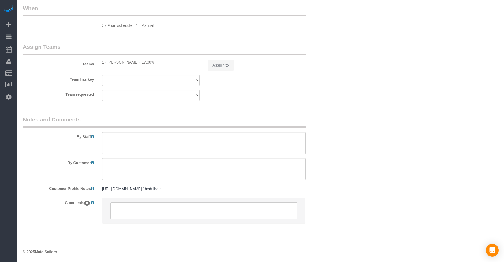
select select "string:stripe-pm_1S0DUm4VGloSiKo7DKXB6hAf"
select select "object:674"
select select "1"
select select "number:89"
select select "number:75"
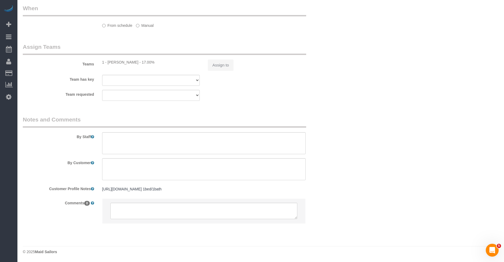
select select "number:14"
select select "number:5"
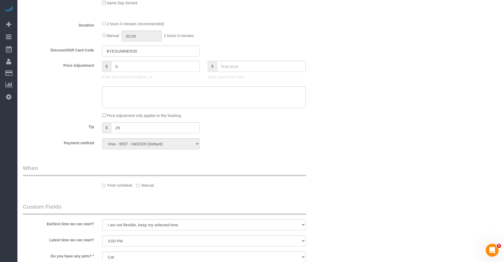
select select "object:926"
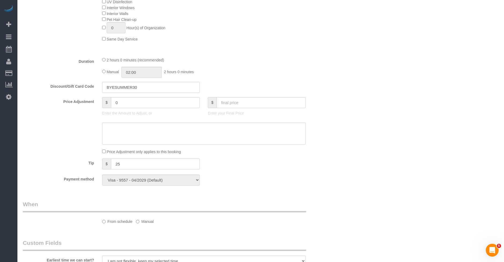
select select "spot7"
select select "1"
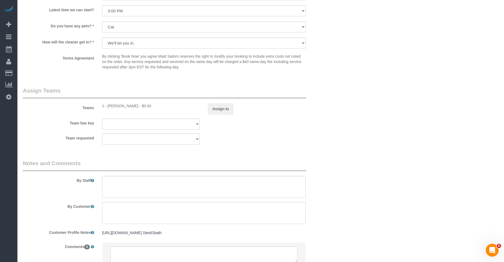
scroll to position [630, 0]
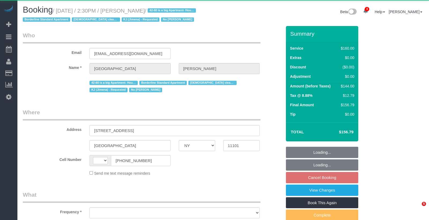
select select "NY"
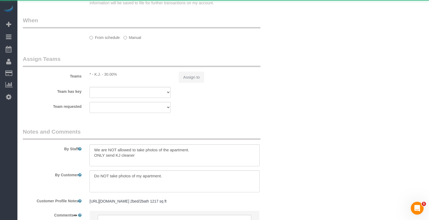
select select "string:[GEOGRAPHIC_DATA]"
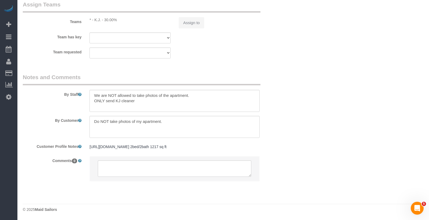
select select "object:918"
select select "number:89"
select select "number:90"
select select "number:15"
select select "number:7"
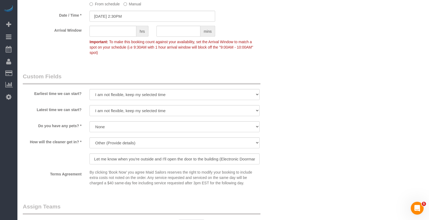
select select "string:stripe-pm_1Pgapu4VGloSiKo7IXwbwPDU"
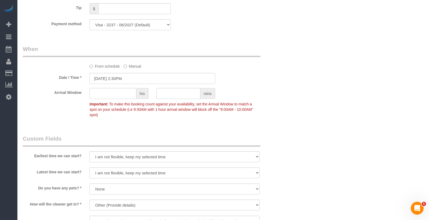
scroll to position [388, 0]
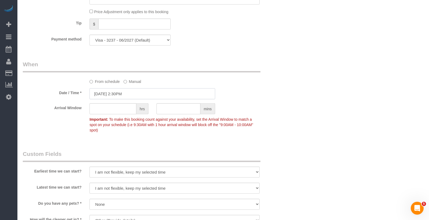
click at [117, 94] on input "[DATE] 2:30PM" at bounding box center [153, 93] width 126 height 11
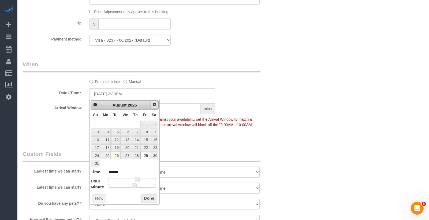
click at [155, 105] on span "Next" at bounding box center [154, 104] width 4 height 4
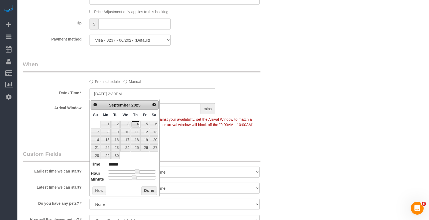
click at [138, 124] on link "4" at bounding box center [135, 124] width 9 height 7
type input "09/04/2025 1:30PM"
type input "******"
type input "09/04/2025 12:30PM"
type input "*******"
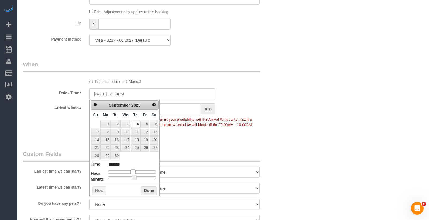
type input "09/04/2025 11:30AM"
type input "*******"
type input "09/04/2025 10:30AM"
type input "*******"
drag, startPoint x: 139, startPoint y: 170, endPoint x: 131, endPoint y: 169, distance: 7.8
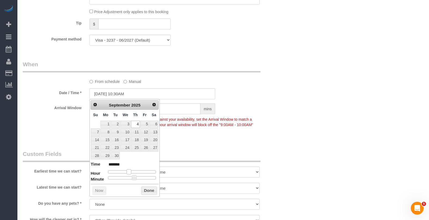
click at [131, 170] on div at bounding box center [132, 171] width 48 height 3
type input "09/04/2025 10:25AM"
type input "*******"
type input "09/04/2025 10:20AM"
type input "*******"
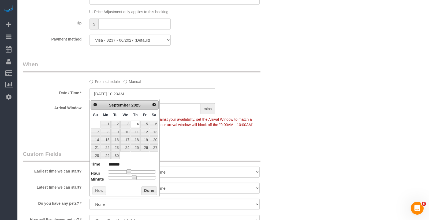
type input "09/04/2025 10:15AM"
type input "*******"
type input "09/04/2025 10:10AM"
type input "*******"
type input "09/04/2025 10:05AM"
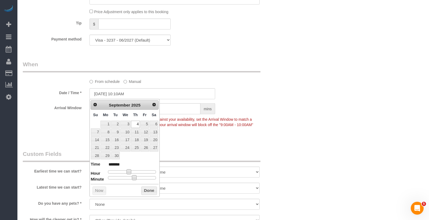
type input "*******"
type input "09/04/2025 10:00AM"
type input "*******"
drag, startPoint x: 133, startPoint y: 177, endPoint x: 96, endPoint y: 173, distance: 37.4
click at [96, 173] on dl "Time ******* Hour Minute Second Millisecond Microsecond Time Zone ***** ***** *…" at bounding box center [125, 170] width 68 height 18
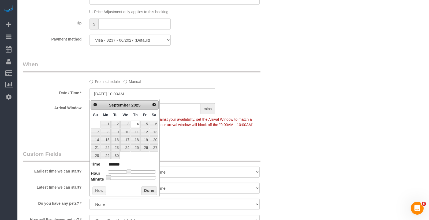
click at [186, 155] on legend "Custom Fields" at bounding box center [142, 156] width 238 height 12
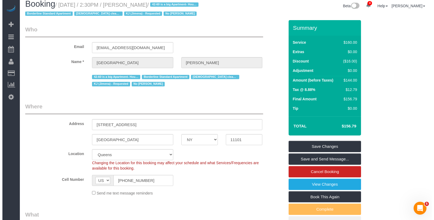
scroll to position [0, 0]
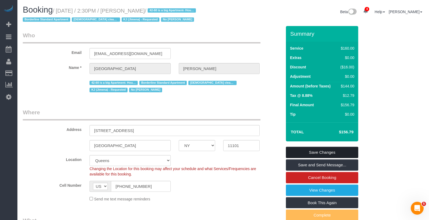
click at [313, 153] on link "Save Changes" at bounding box center [322, 152] width 72 height 11
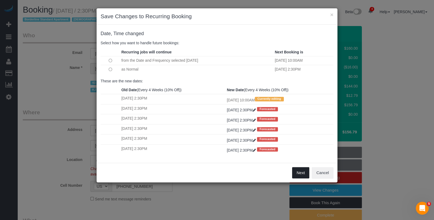
click at [296, 172] on button "Next" at bounding box center [300, 172] width 17 height 11
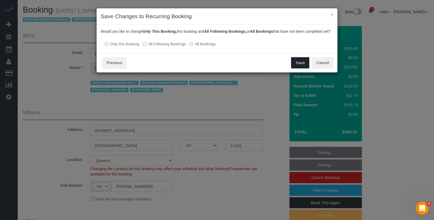
click at [299, 68] on button "Save" at bounding box center [300, 62] width 18 height 11
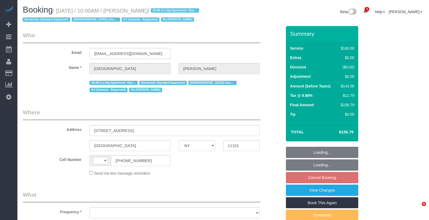
select select "NY"
select select "string:US"
select select "string:stripe-pm_1Pgapu4VGloSiKo7IXwbwPDU"
select select "object:757"
select select "number:89"
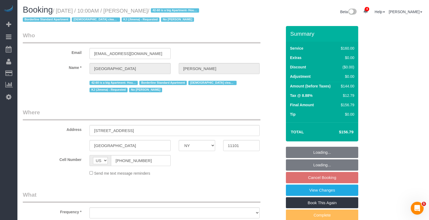
select select "number:90"
select select "number:15"
select select "number:7"
select select "object:912"
select select "spot58"
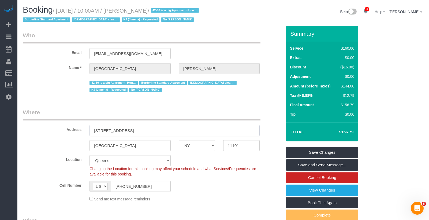
drag, startPoint x: 154, startPoint y: 132, endPoint x: 97, endPoint y: 124, distance: 58.1
click at [97, 124] on div "Address 42-60 Crescent Street, Apt 8D" at bounding box center [152, 122] width 267 height 28
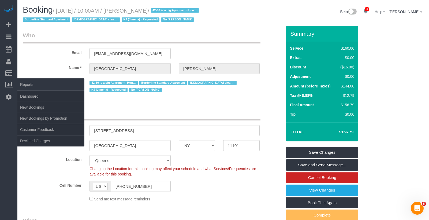
drag, startPoint x: 74, startPoint y: 102, endPoint x: 17, endPoint y: 88, distance: 59.2
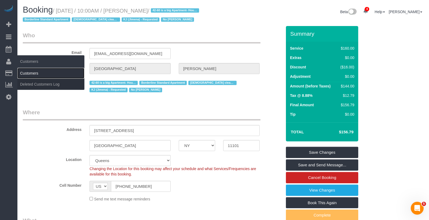
click at [23, 71] on link "Customers" at bounding box center [50, 73] width 67 height 11
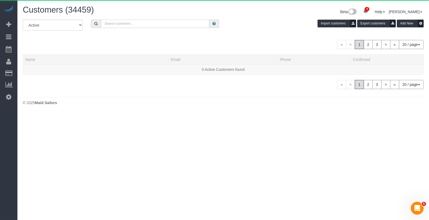
click at [197, 27] on input "text" at bounding box center [155, 24] width 108 height 8
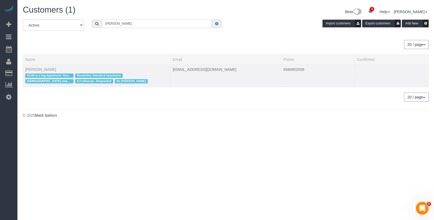
type input "roma hassan"
click at [45, 67] on link "Roma Hassan" at bounding box center [40, 69] width 31 height 4
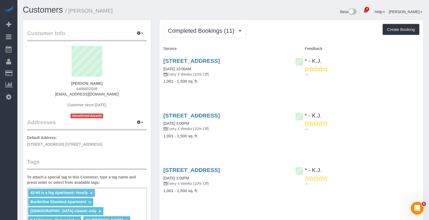
drag, startPoint x: 203, startPoint y: 68, endPoint x: 162, endPoint y: 60, distance: 42.0
click at [162, 60] on div "42-60 Crescent Street, Apt 8d, Long Island City, NY 11101 07/03/2025 10:00AM Ev…" at bounding box center [225, 73] width 132 height 41
copy link "42-60 Crescent Street, Apt 8d, Long Island City, NY 11101"
click at [186, 26] on button "Completed Bookings (11)" at bounding box center [205, 31] width 83 height 14
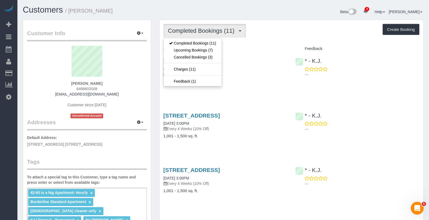
drag, startPoint x: 271, startPoint y: 49, endPoint x: 292, endPoint y: 48, distance: 21.2
click at [271, 48] on h4 "Service" at bounding box center [226, 48] width 124 height 5
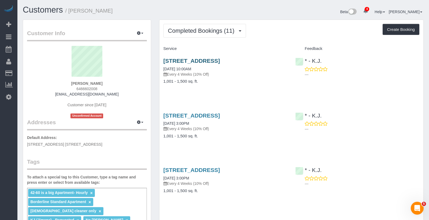
drag, startPoint x: 198, startPoint y: 68, endPoint x: 165, endPoint y: 60, distance: 34.3
click at [165, 60] on h3 "42-60 Crescent Street, Apt 8d, Long Island City, NY 11101" at bounding box center [226, 61] width 124 height 6
copy link "42-60 Crescent Street, Apt 8d, Long Island City, NY 11101"
click at [179, 64] on link "42-60 Crescent Street, Apt 8d, Long Island City, NY 11101" at bounding box center [192, 61] width 57 height 6
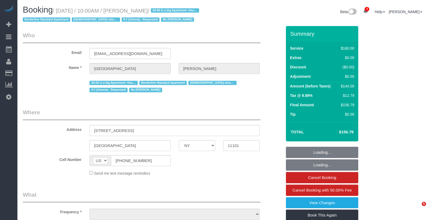
select select "NY"
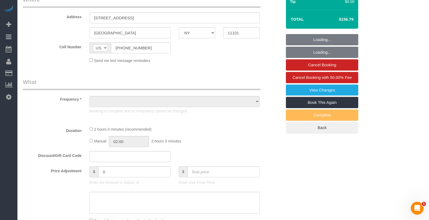
select select "object:681"
select select "spot1"
select select "number:89"
select select "number:90"
select select "number:15"
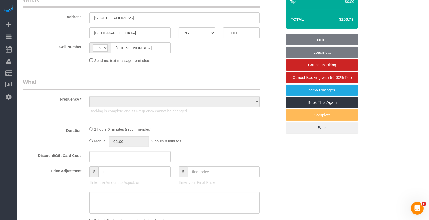
select select "number:7"
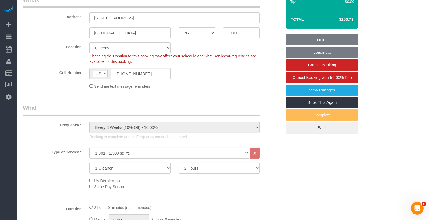
select select "string:stripe-pm_1Pgapu4VGloSiKo7IXwbwPDU"
select select "object:920"
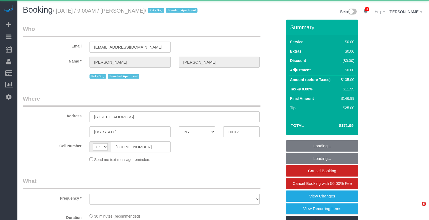
select select "NY"
select select "object:775"
select select "string:stripe-pm_1QC6xS4VGloSiKo7AntEXUHW"
select select "spot1"
select select "number:89"
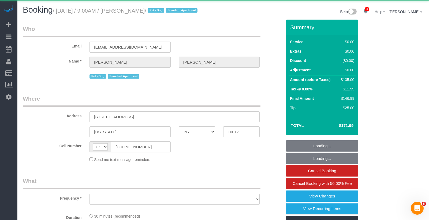
select select "number:90"
select select "number:13"
select select "number:6"
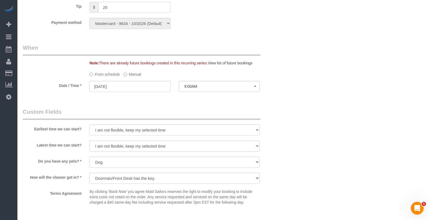
scroll to position [703, 0]
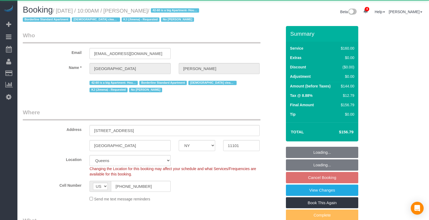
select select "NY"
select select "number:89"
select select "number:90"
select select "number:15"
select select "number:7"
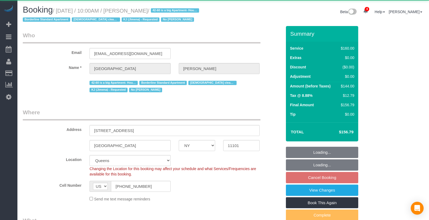
select select "object:909"
select select "string:stripe-pm_1Pgapu4VGloSiKo7IXwbwPDU"
select select "spot3"
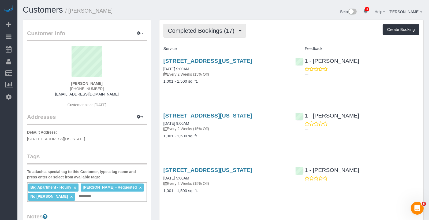
click at [203, 31] on span "Completed Bookings (17)" at bounding box center [202, 30] width 69 height 7
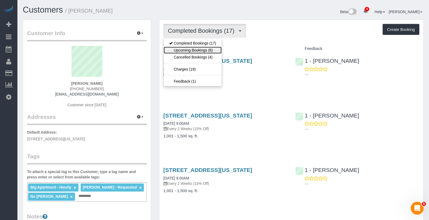
click at [202, 48] on link "Upcoming Bookings (6)" at bounding box center [193, 50] width 58 height 7
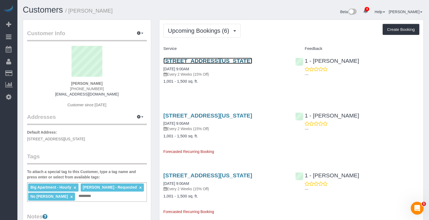
click at [213, 61] on link "30 Waterside Plaza, Apt 35j, New York, NY 10010" at bounding box center [208, 61] width 89 height 6
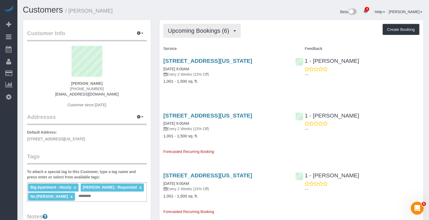
click at [203, 31] on span "Upcoming Bookings (6)" at bounding box center [200, 30] width 64 height 7
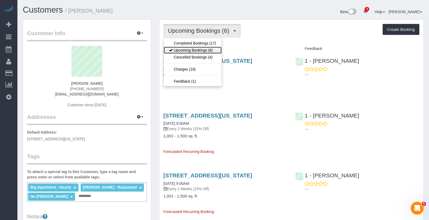
click at [193, 51] on link "Upcoming Bookings (6)" at bounding box center [193, 50] width 58 height 7
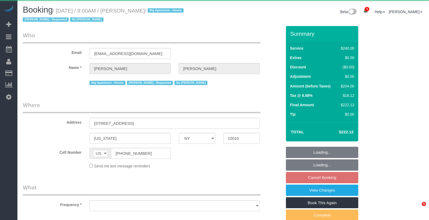
select select "NY"
select select "object:896"
select select "180"
select select "spot2"
select select "number:57"
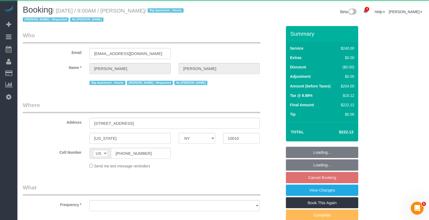
select select "number:70"
select select "number:15"
select select "number:6"
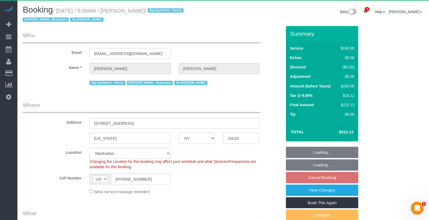
select select "string:stripe-pm_1QDZBB4VGloSiKo7sfVnv4L1"
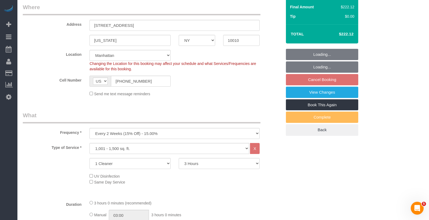
scroll to position [376, 0]
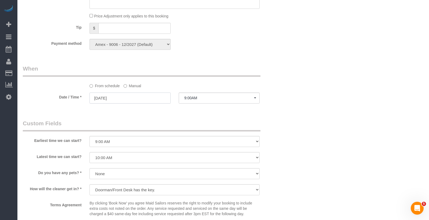
click at [131, 98] on input "08/28/2025" at bounding box center [130, 97] width 81 height 11
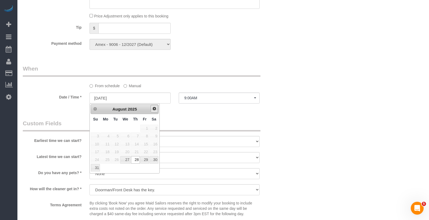
click at [155, 109] on span "Next" at bounding box center [154, 108] width 4 height 4
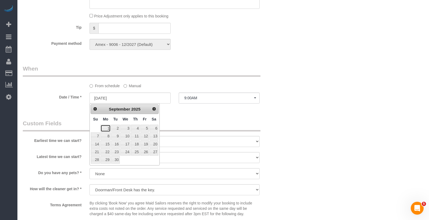
click at [108, 126] on link "1" at bounding box center [106, 128] width 10 height 7
type input "09/01/2025"
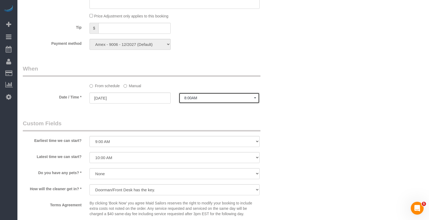
click at [196, 97] on span "8:00AM" at bounding box center [219, 98] width 70 height 4
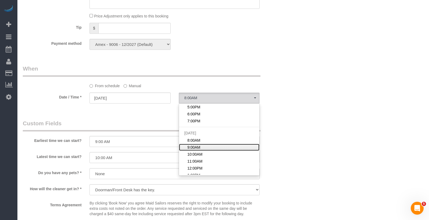
click at [195, 144] on span "9:00AM" at bounding box center [193, 146] width 13 height 5
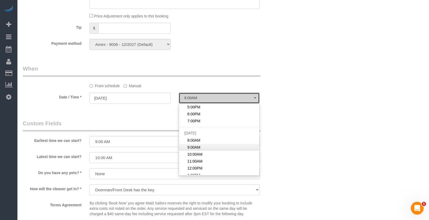
select select "spot50"
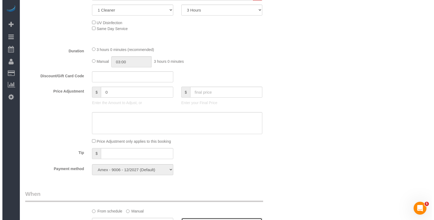
scroll to position [0, 0]
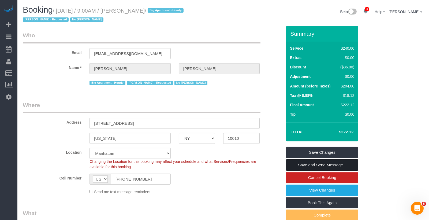
click at [291, 162] on link "Save and Send Message..." at bounding box center [322, 164] width 72 height 11
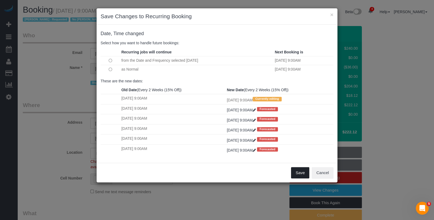
click at [297, 172] on button "Save" at bounding box center [300, 172] width 18 height 11
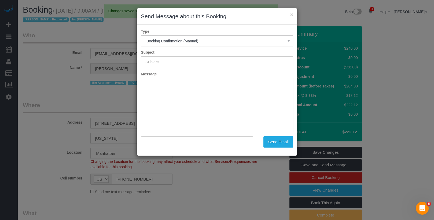
type input "Cleaning Confirmed for 09/01/2025 at 9:00am"
type input ""Elizabeth Seidman" <betsyseidm@aol.com>"
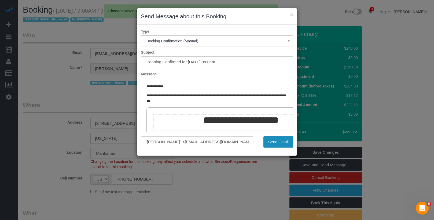
click at [272, 144] on button "Send Email" at bounding box center [278, 141] width 30 height 11
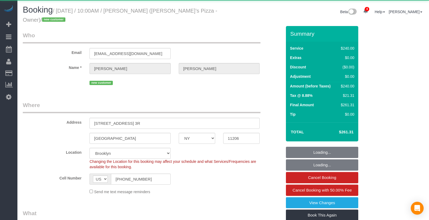
select select "NY"
select select "object:967"
select select "string:stripe-pm_1S04C14VGloSiKo7gWa8diP8"
select select "2"
select select "120"
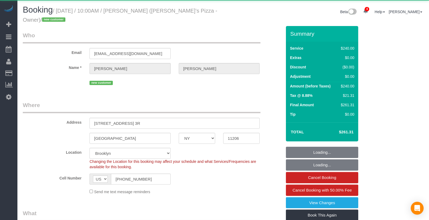
select select "spot1"
select select "number:89"
select select "number:90"
select select "number:15"
select select "number:7"
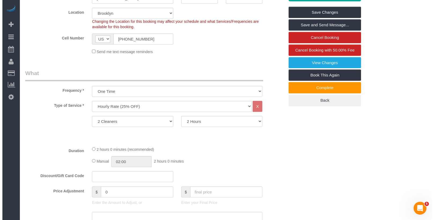
scroll to position [120, 0]
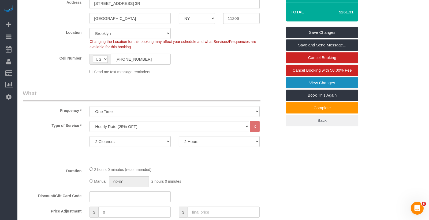
click at [318, 82] on link "View Changes" at bounding box center [322, 82] width 72 height 11
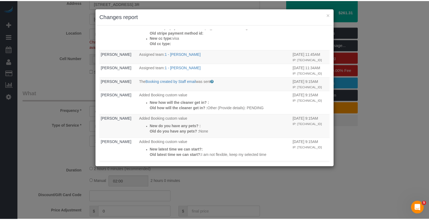
scroll to position [0, 0]
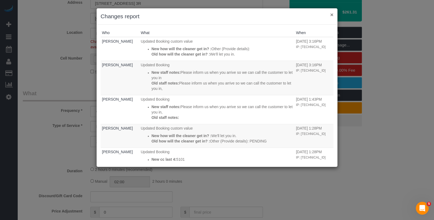
click at [332, 14] on button "×" at bounding box center [331, 15] width 3 height 6
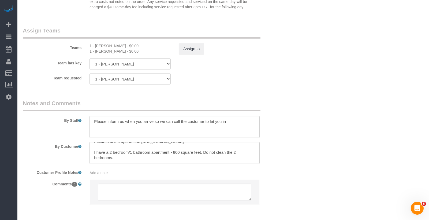
scroll to position [7, 0]
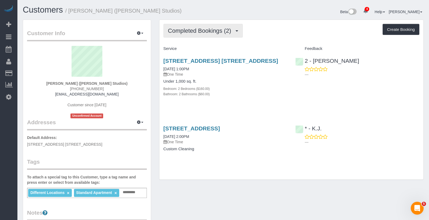
click at [216, 25] on button "Completed Bookings (2)" at bounding box center [203, 31] width 79 height 14
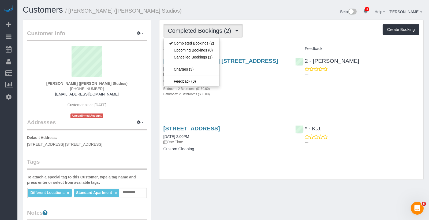
click at [251, 39] on div "Completed Bookings (2) Completed Bookings (2) Upcoming Bookings (0) Cancelled B…" at bounding box center [291, 99] width 264 height 159
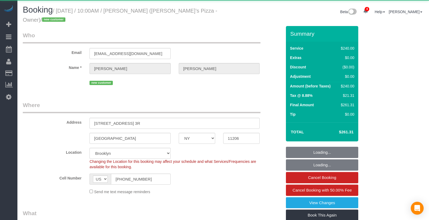
select select "NY"
select select "2"
select select "120"
select select "object:967"
select select "string:stripe-pm_1S04C14VGloSiKo7gWa8diP8"
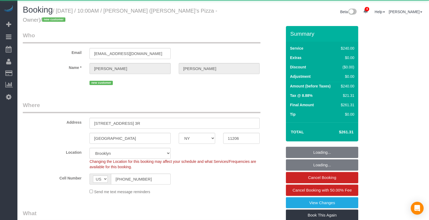
select select "spot1"
select select "number:89"
select select "number:90"
select select "number:15"
select select "number:7"
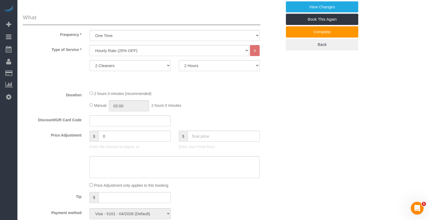
scroll to position [73, 0]
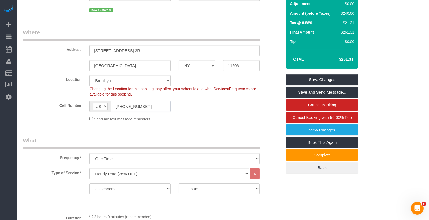
drag, startPoint x: 149, startPoint y: 111, endPoint x: 151, endPoint y: 108, distance: 3.7
click at [149, 111] on input "[PHONE_NUMBER]" at bounding box center [141, 106] width 60 height 11
drag, startPoint x: 151, startPoint y: 108, endPoint x: 63, endPoint y: 91, distance: 89.8
click at [62, 91] on sui-booking-location "Location [GEOGRAPHIC_DATA] [GEOGRAPHIC_DATA] [GEOGRAPHIC_DATA] [GEOGRAPHIC_DATA…" at bounding box center [152, 98] width 259 height 47
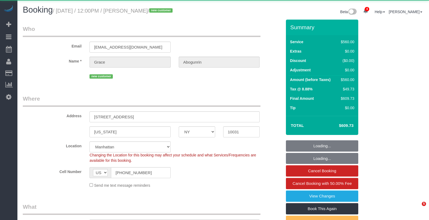
select select "NY"
select select "object:2061"
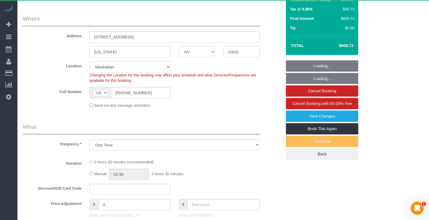
select select "string:stripe-pm_1Rxpt54VGloSiKo7q1aHPImV"
select select "2"
select select "210"
select select "spot1"
select select "number:60"
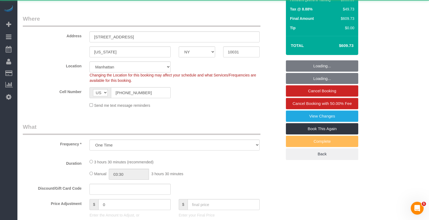
select select "number:75"
select select "number:15"
select select "number:5"
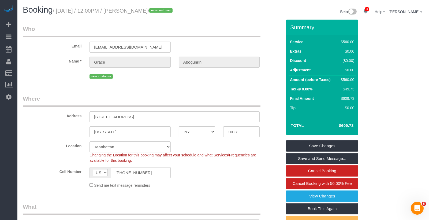
drag, startPoint x: 173, startPoint y: 12, endPoint x: 58, endPoint y: 9, distance: 114.5
click at [58, 9] on small "/ August 26, 2025 / 12:00PM / Grace Abogunrin / new customer" at bounding box center [113, 11] width 121 height 6
copy small "August 26, 2025 / 12:00PM / Grace Abogunrin"
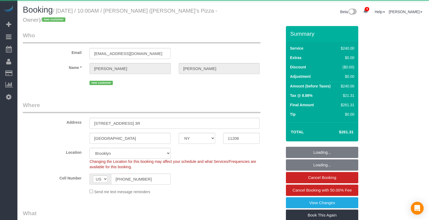
select select "NY"
select select "object:822"
select select "2"
select select "120"
select select "spot1"
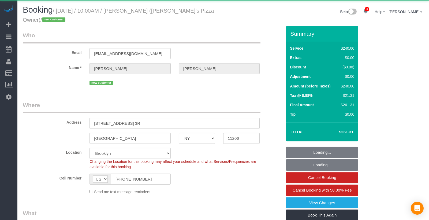
select select "number:89"
select select "number:90"
select select "number:15"
select select "number:7"
select select "string:stripe-pm_1S04C14VGloSiKo7gWa8diP8"
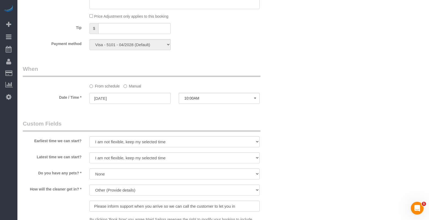
scroll to position [330, 0]
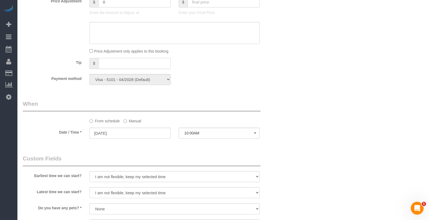
click at [113, 65] on input "text" at bounding box center [134, 63] width 72 height 11
type input "40"
click at [284, 94] on div "Who Email chrissyspizza@gmail.com Name * Chris Hansell new customer Where Addre…" at bounding box center [152, 89] width 267 height 786
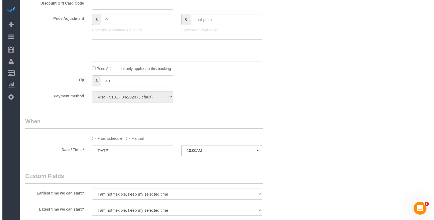
scroll to position [0, 0]
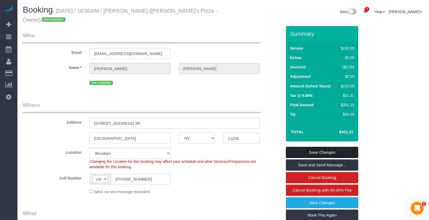
click at [341, 153] on link "Save Changes" at bounding box center [322, 152] width 72 height 11
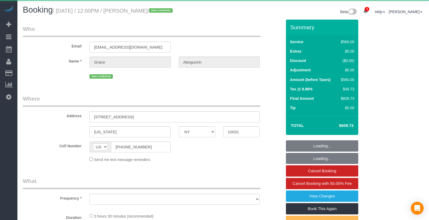
select select "NY"
select select "object:949"
select select "2"
select select "210"
select select "spot1"
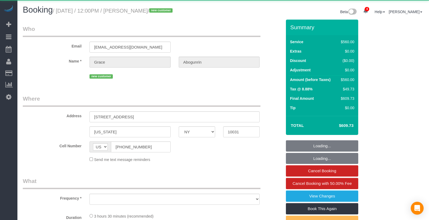
select select "number:60"
select select "number:75"
select select "number:15"
select select "number:5"
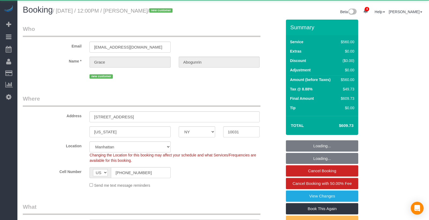
select select "string:stripe-pm_1Rxpt54VGloSiKo7q1aHPImV"
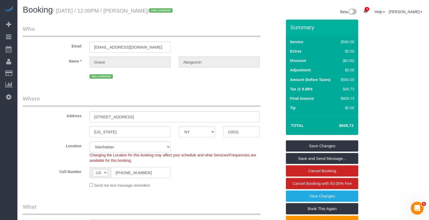
drag, startPoint x: 149, startPoint y: 174, endPoint x: 110, endPoint y: 172, distance: 38.4
click at [109, 173] on div "AF AL DZ AD AO AI AQ AG AR AM AW AU AT AZ BS BH BD BB BY BE BZ BJ BM BT BO BA B…" at bounding box center [130, 172] width 81 height 11
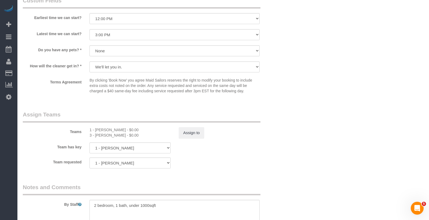
scroll to position [493, 0]
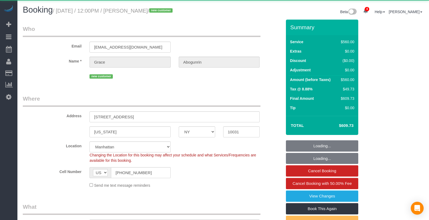
select select "NY"
select select "2"
select select "210"
select select "number:60"
select select "number:75"
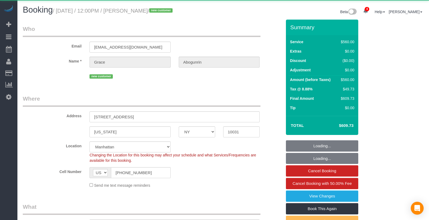
select select "number:15"
select select "number:5"
select select "string:stripe-pm_1Rxpt54VGloSiKo7q1aHPImV"
select select "spot1"
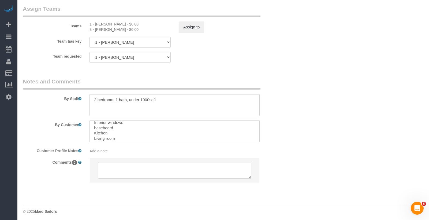
scroll to position [48, 0]
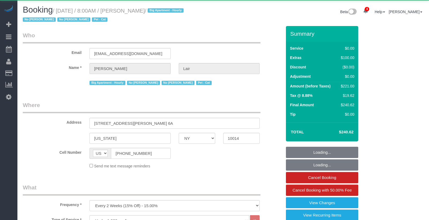
select select "NY"
select select "1"
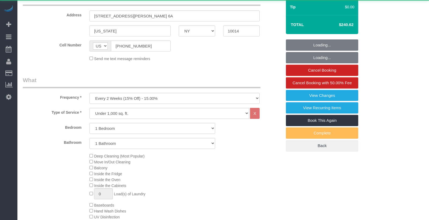
select select "object:928"
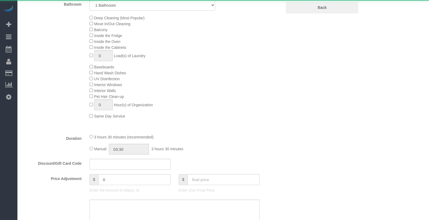
select select "string:stripe-pm_1QJjm64VGloSiKo7QKA0vhep"
select select "1"
select select "spot1"
select select "number:89"
select select "number:90"
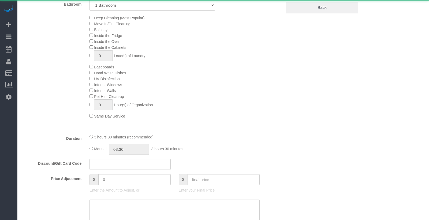
select select "number:13"
select select "number:7"
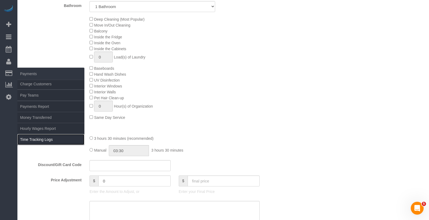
click at [48, 135] on link "Time Tracking Logs" at bounding box center [50, 139] width 67 height 11
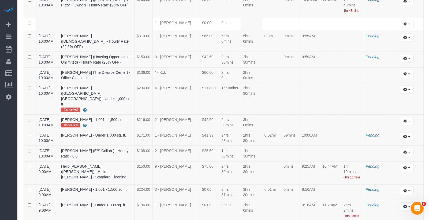
scroll to position [606, 0]
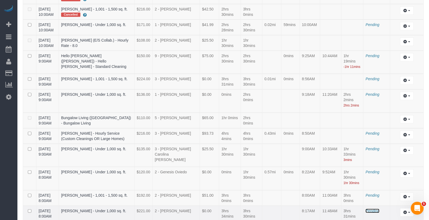
click at [372, 209] on span "Pending" at bounding box center [373, 211] width 14 height 4
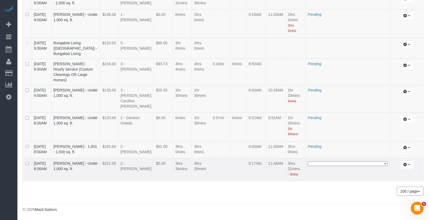
click at [357, 163] on select "**********" at bounding box center [348, 163] width 80 height 5
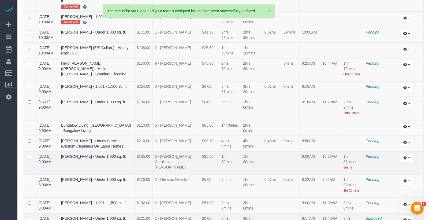
click at [371, 151] on td "Pending" at bounding box center [376, 162] width 27 height 23
click at [369, 177] on span "Pending" at bounding box center [373, 179] width 14 height 4
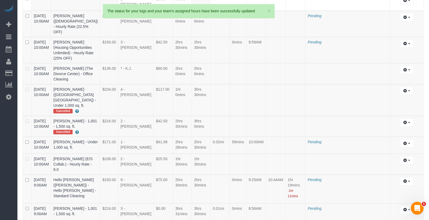
scroll to position [1168, 0]
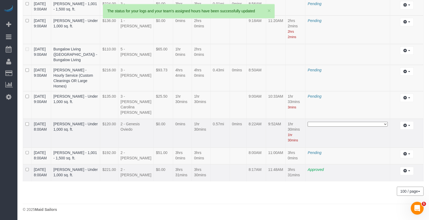
click at [337, 122] on select "**********" at bounding box center [348, 124] width 80 height 5
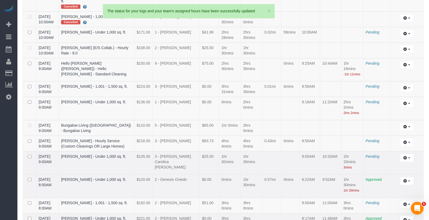
scroll to position [596, 0]
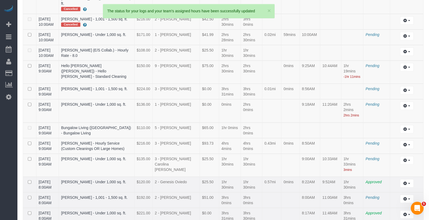
click at [371, 192] on td "Pending" at bounding box center [376, 200] width 27 height 16
click at [371, 195] on span "Pending" at bounding box center [373, 197] width 14 height 4
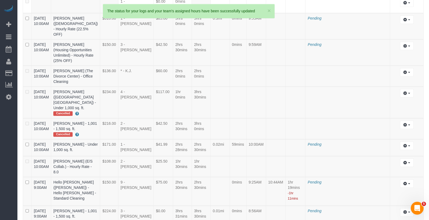
scroll to position [1167, 0]
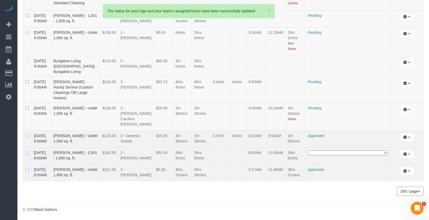
click at [350, 150] on select "**********" at bounding box center [348, 152] width 80 height 5
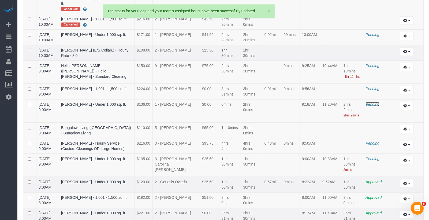
click at [373, 102] on span "Pending" at bounding box center [373, 104] width 14 height 4
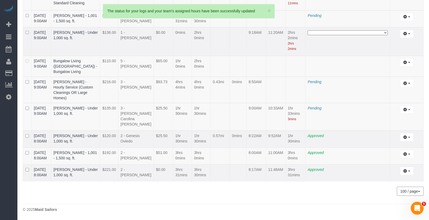
click at [343, 35] on select "**********" at bounding box center [348, 32] width 80 height 5
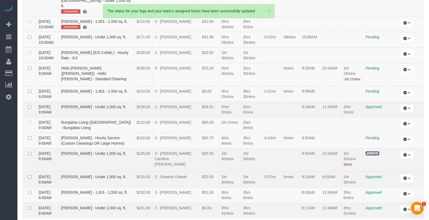
click at [370, 151] on span "Pending" at bounding box center [373, 153] width 14 height 4
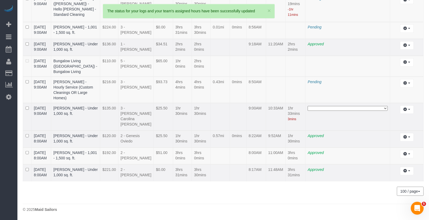
click at [328, 111] on select "**********" at bounding box center [348, 108] width 80 height 5
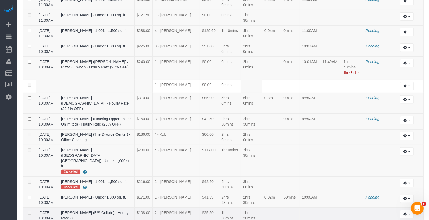
scroll to position [387, 0]
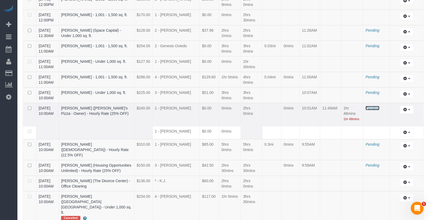
click at [373, 106] on span "Pending" at bounding box center [373, 108] width 14 height 4
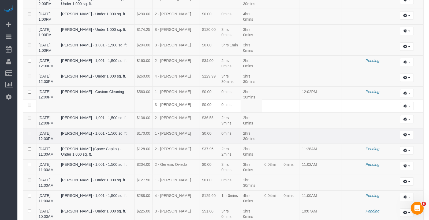
scroll to position [256, 0]
